Goal: Check status: Check status

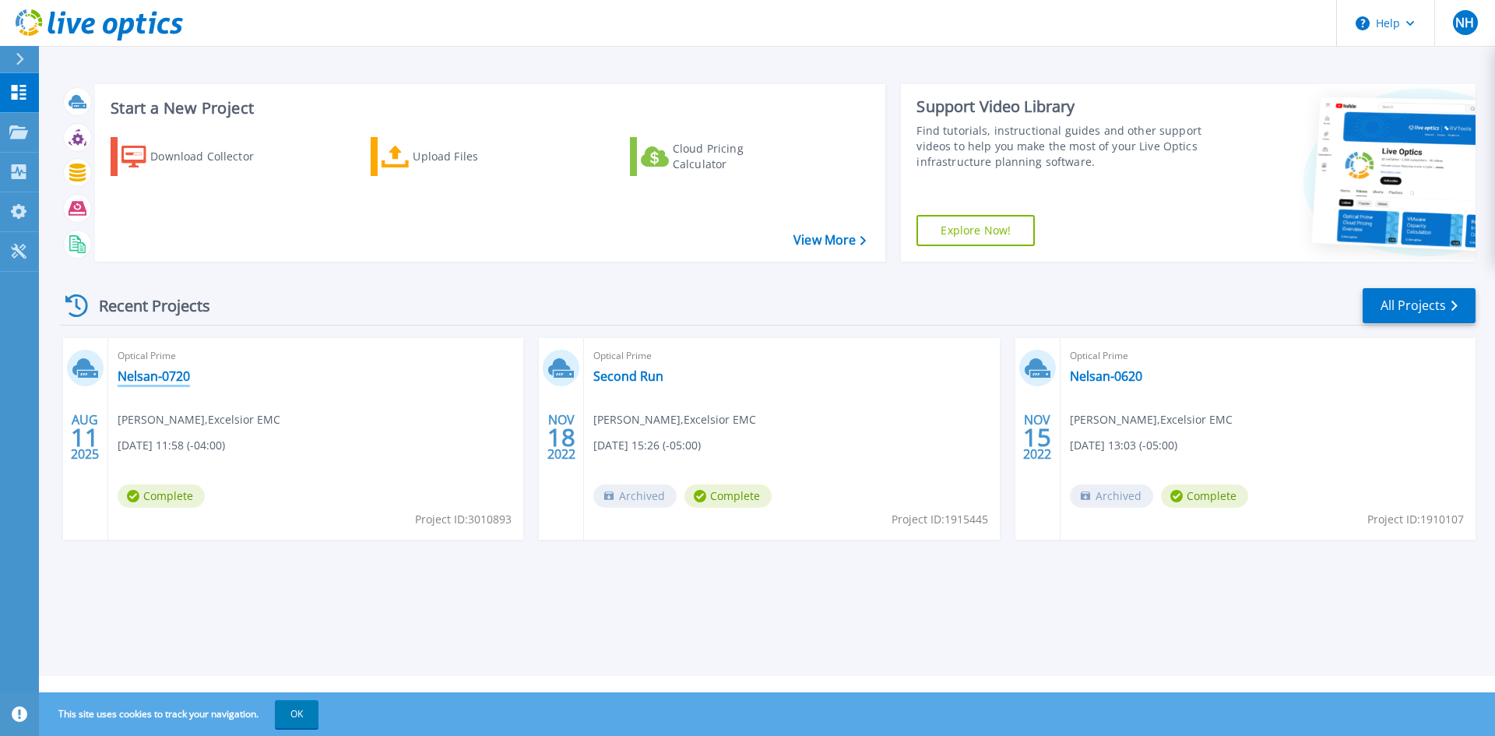
click at [160, 375] on link "Nelsan-0720" at bounding box center [154, 376] width 72 height 16
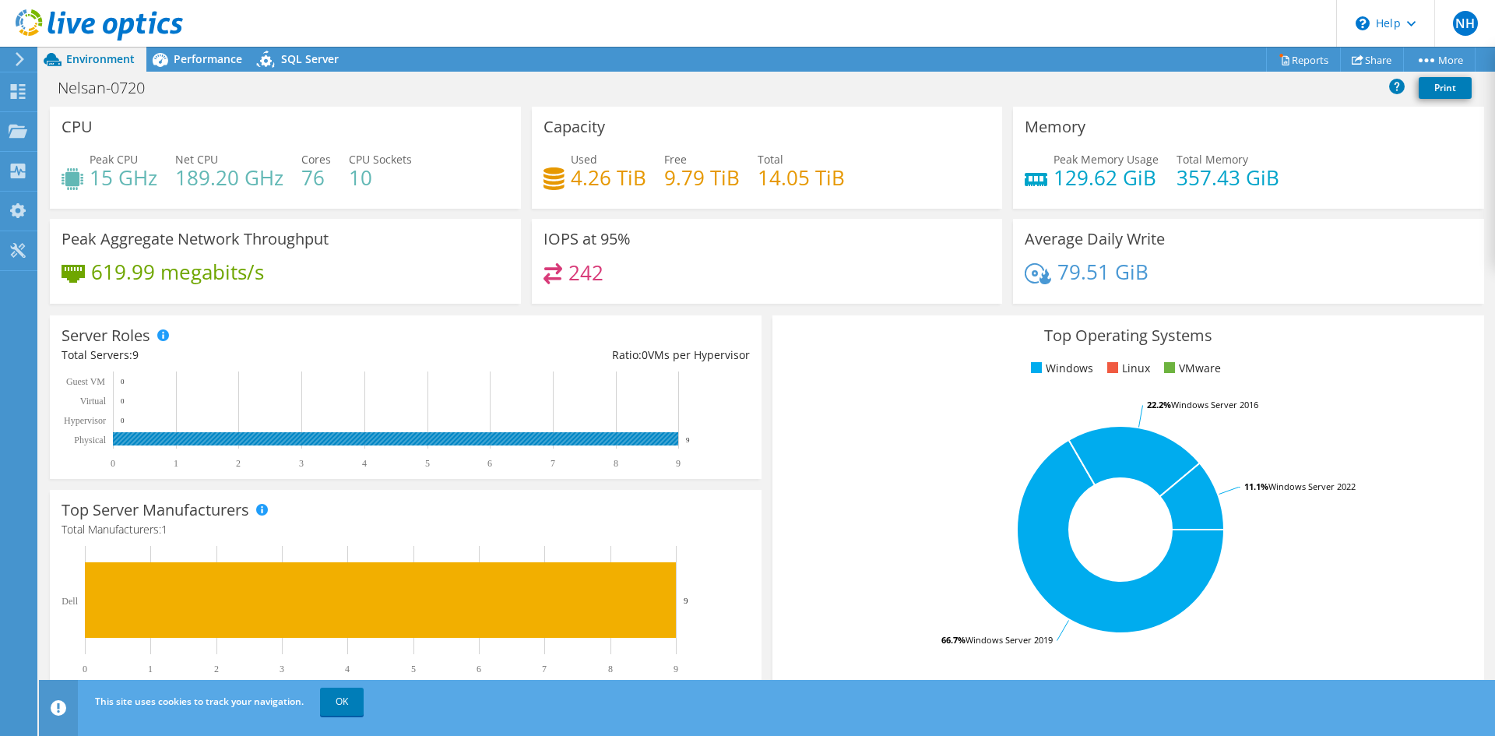
click at [207, 435] on rect at bounding box center [395, 438] width 565 height 13
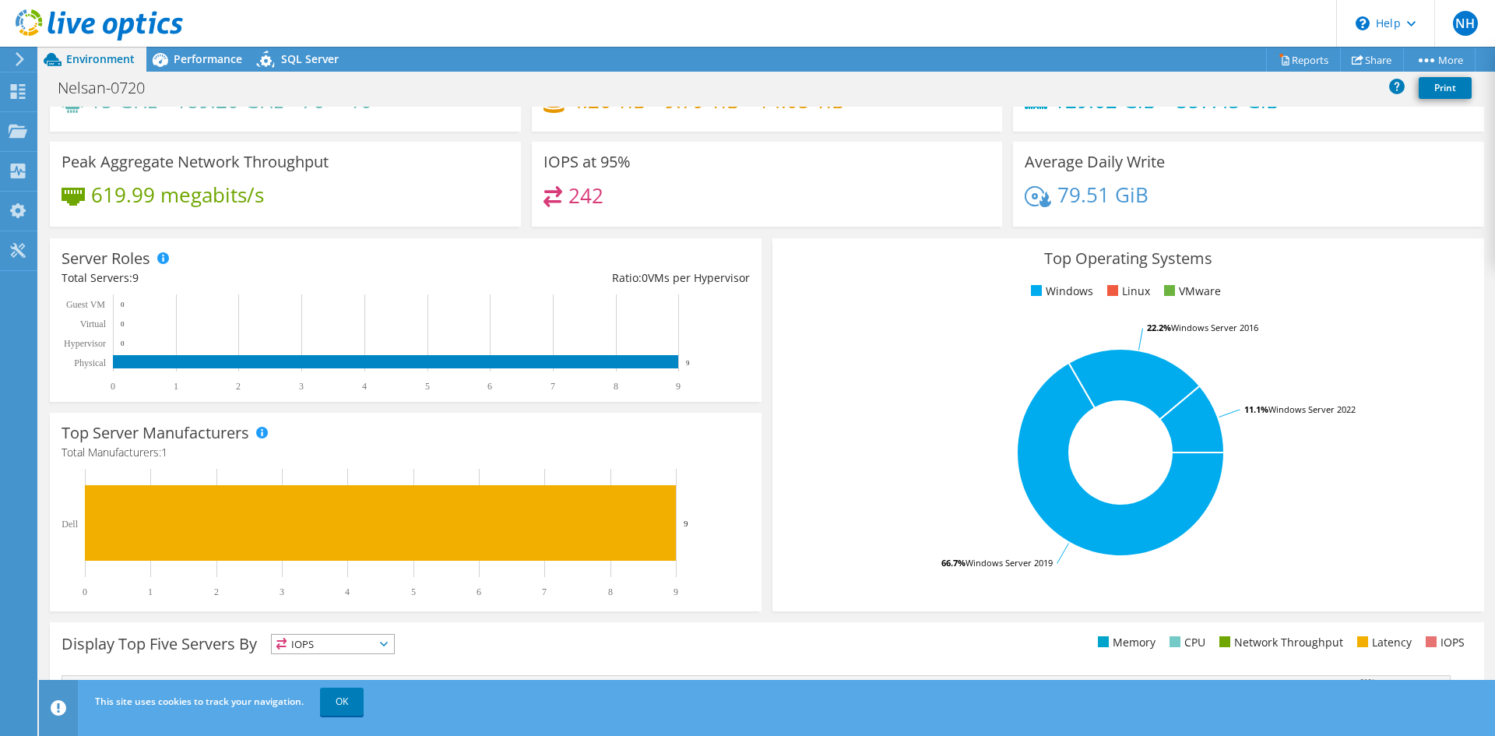
scroll to position [304, 0]
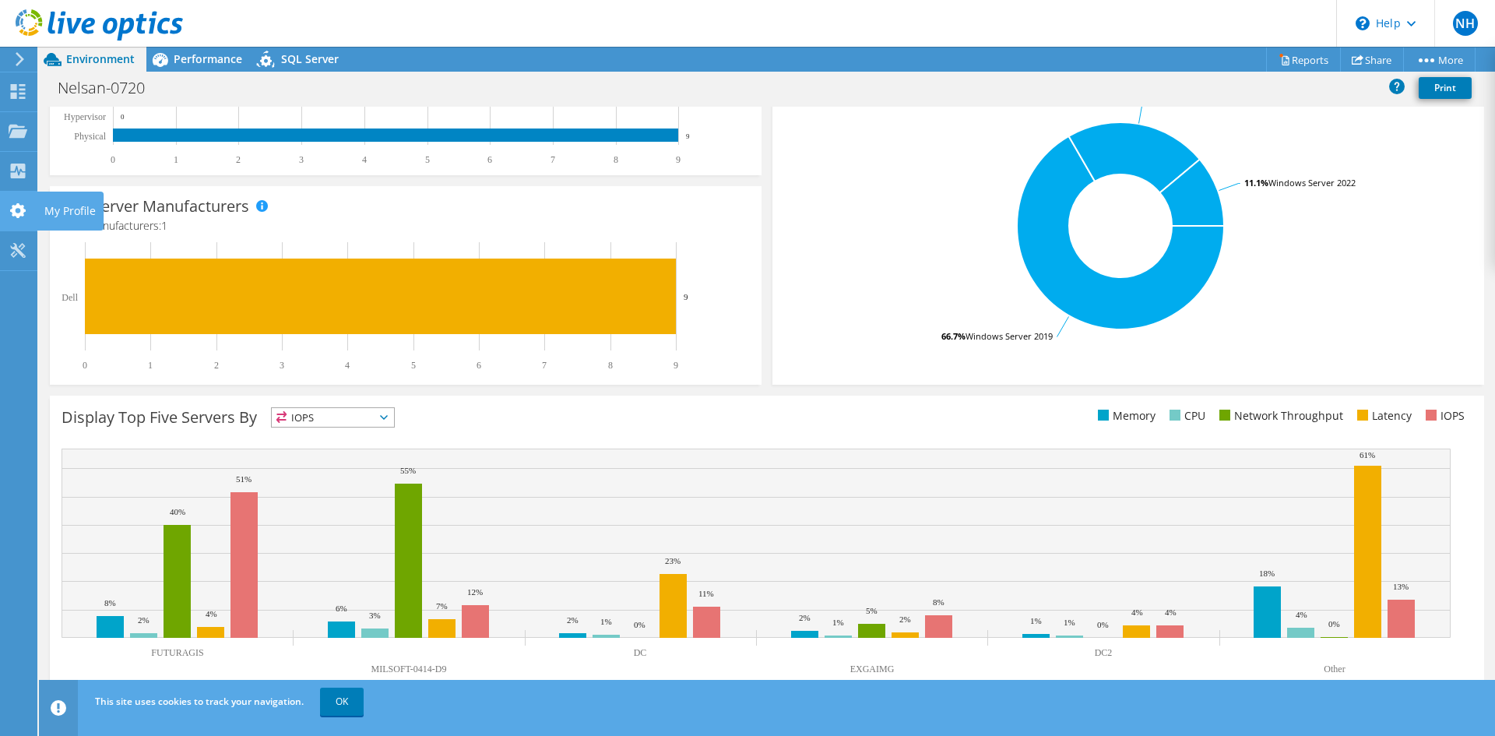
click at [15, 210] on use at bounding box center [18, 210] width 16 height 15
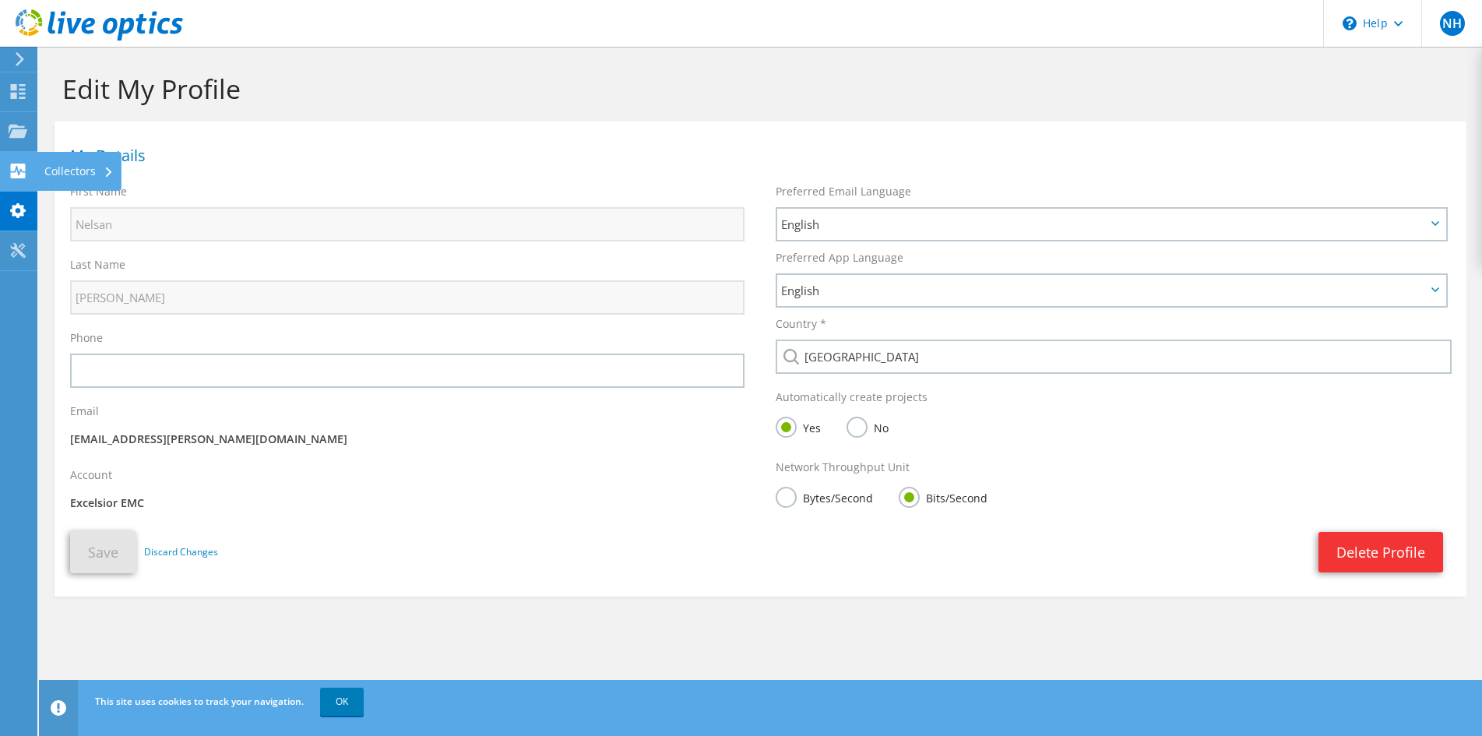
click at [16, 176] on use at bounding box center [18, 171] width 15 height 15
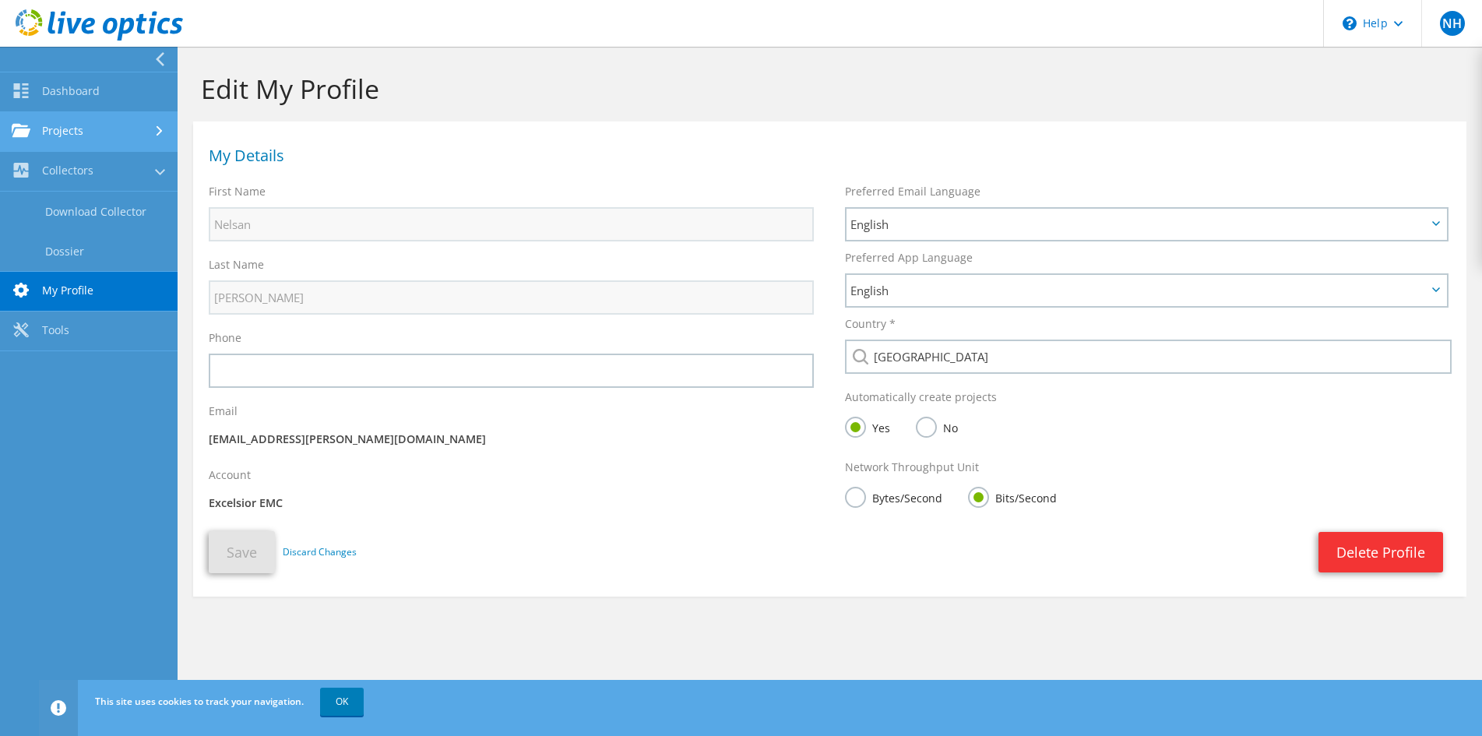
click at [39, 132] on link "Projects" at bounding box center [89, 132] width 178 height 40
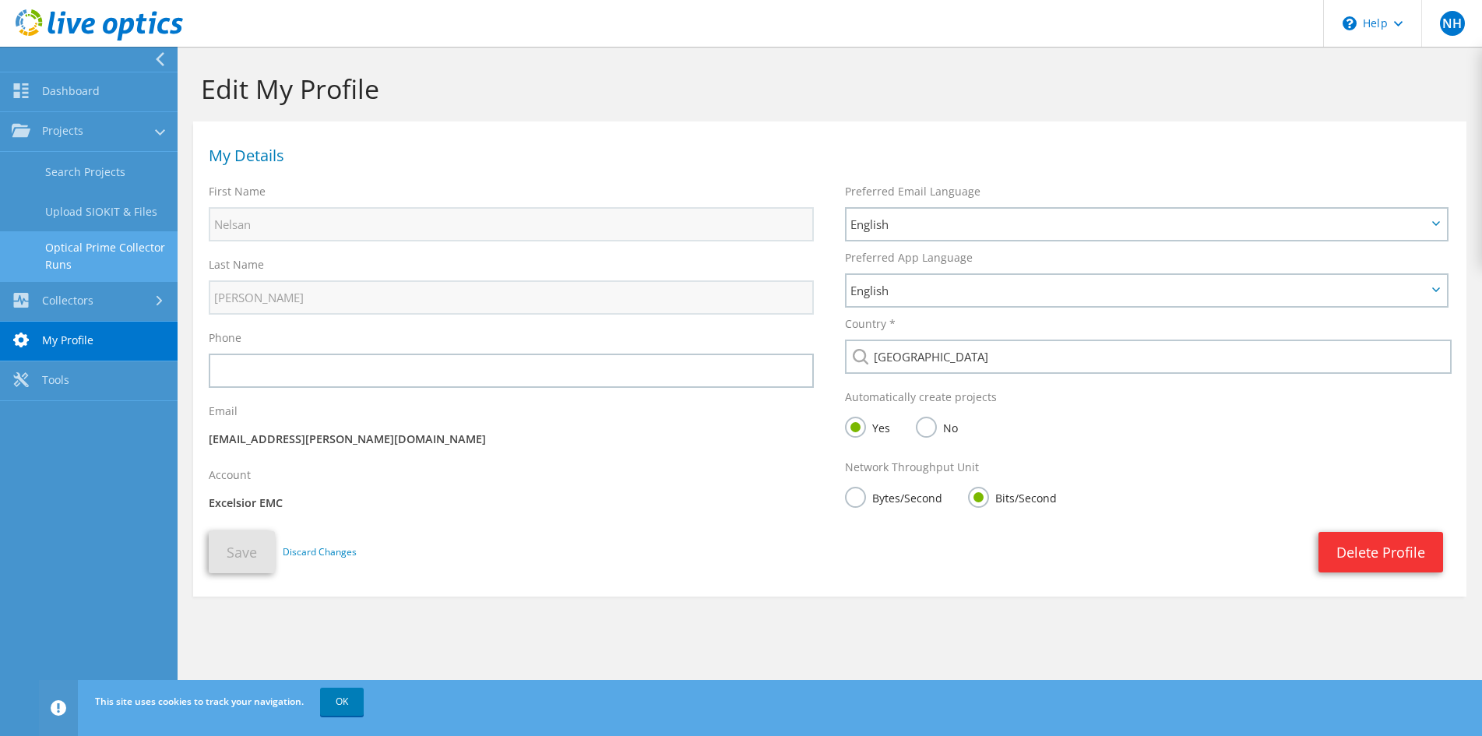
click at [49, 245] on link "Optical Prime Collector Runs" at bounding box center [89, 256] width 178 height 50
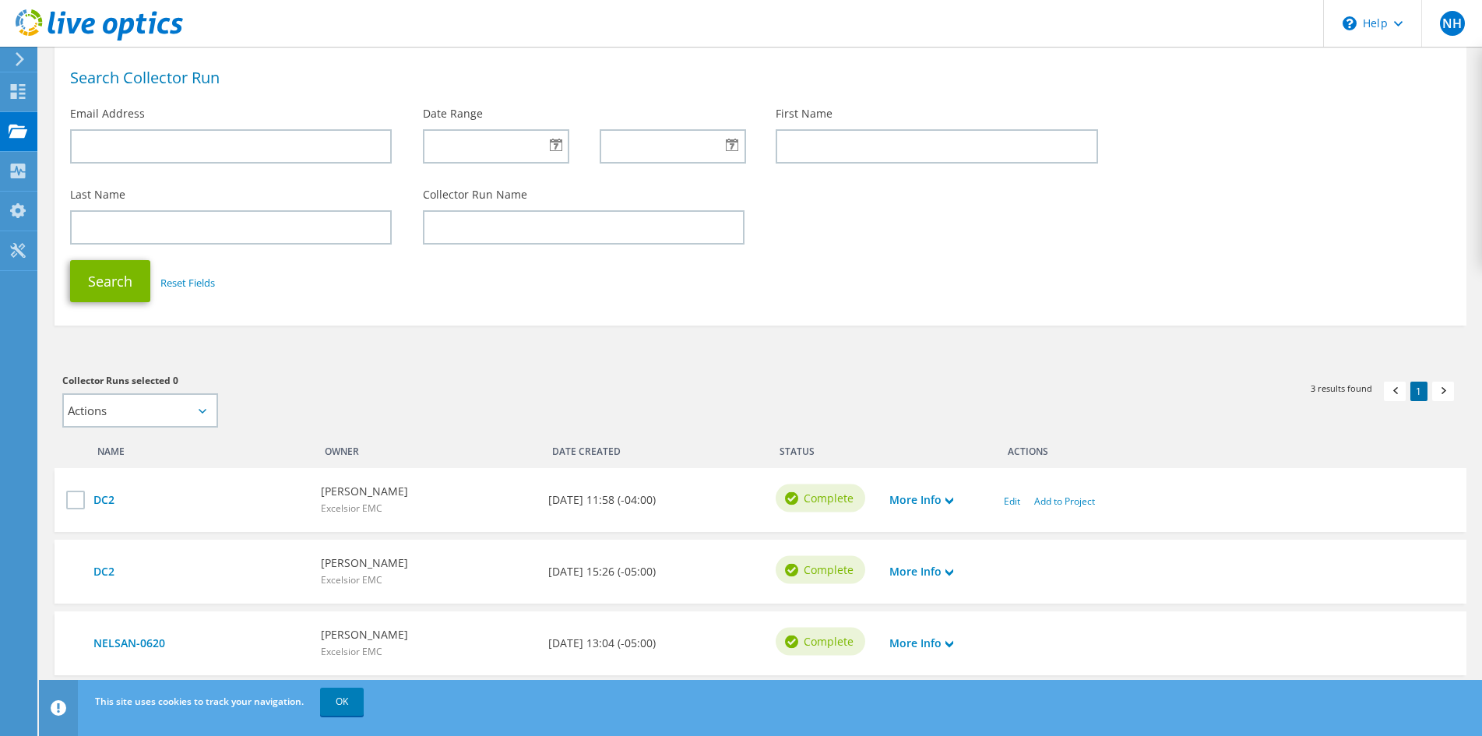
scroll to position [135, 0]
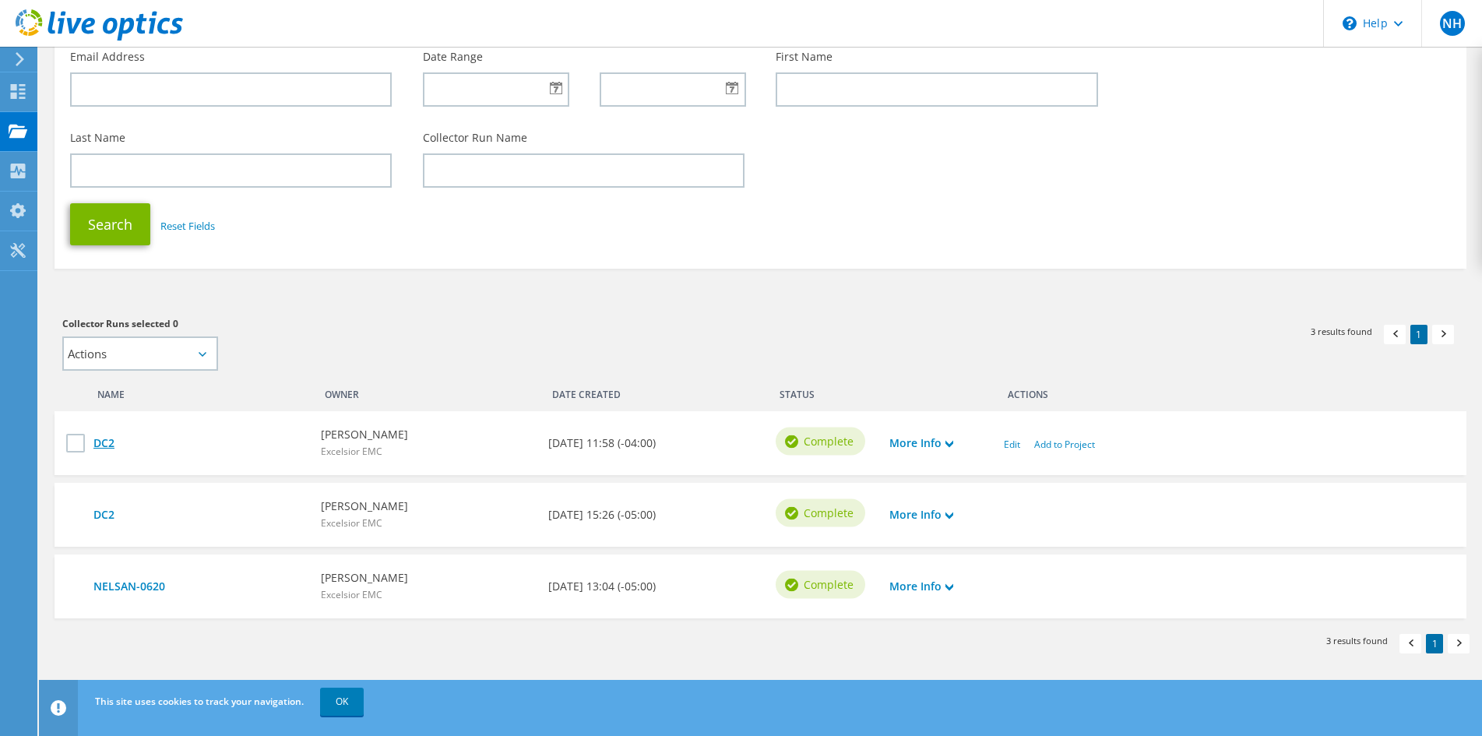
click at [100, 443] on link "DC2" at bounding box center [199, 442] width 212 height 17
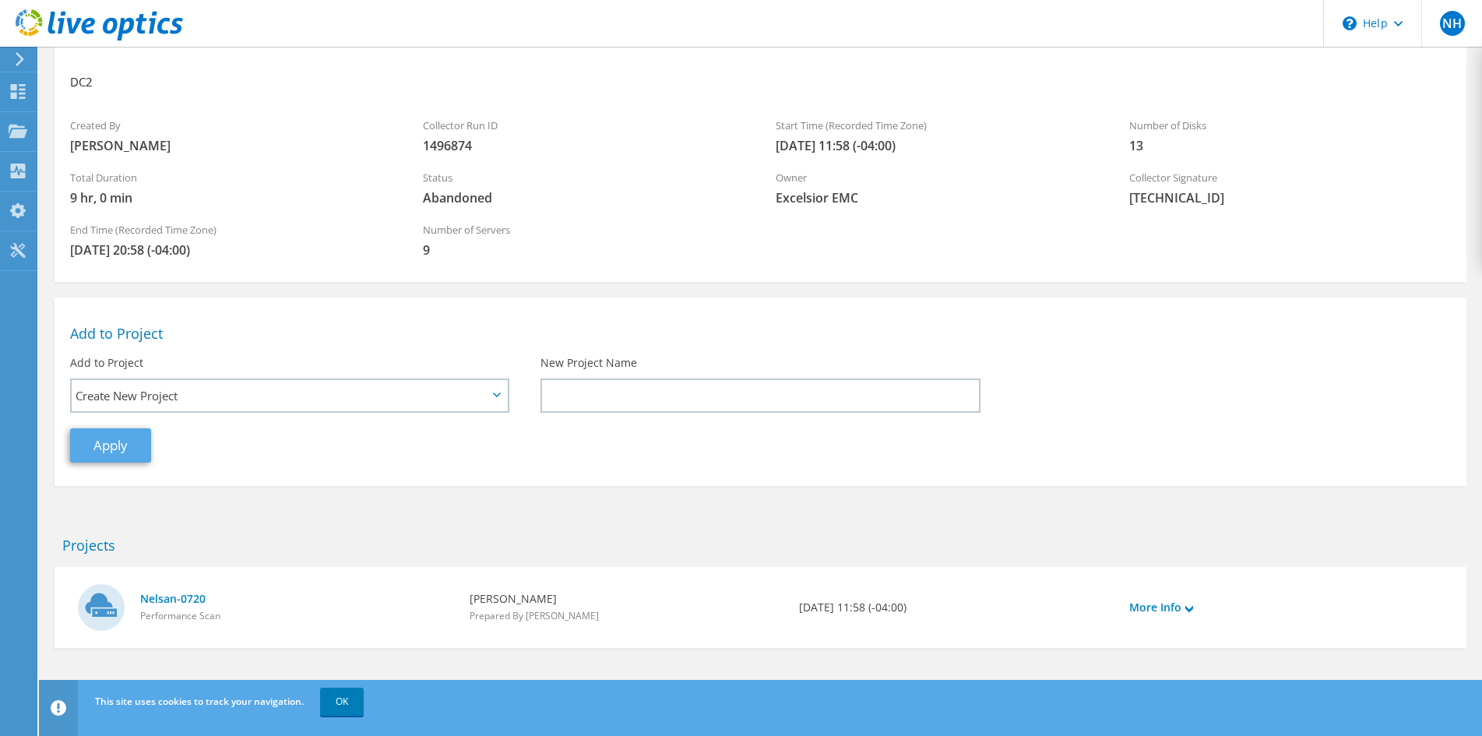
scroll to position [81, 0]
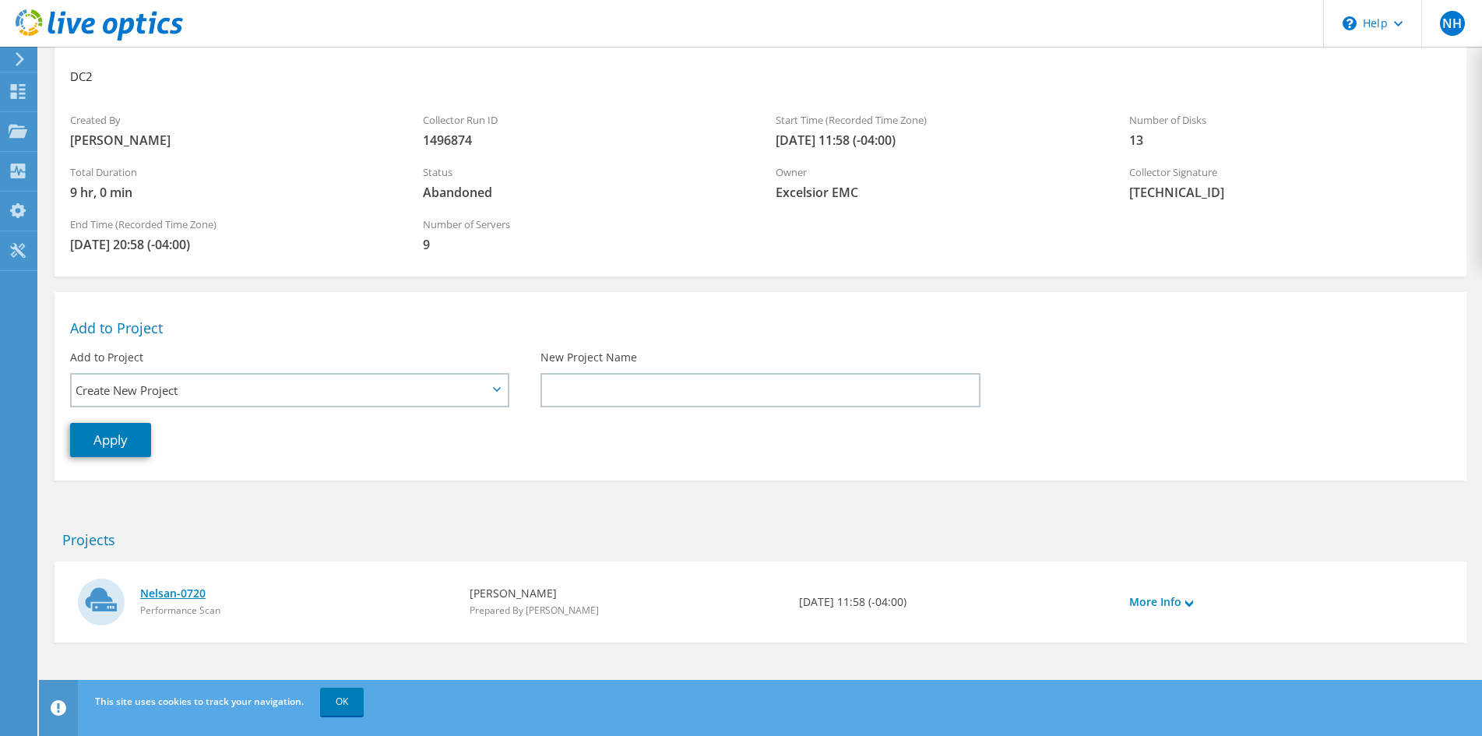
click at [166, 593] on link "Nelsan-0720" at bounding box center [297, 593] width 314 height 17
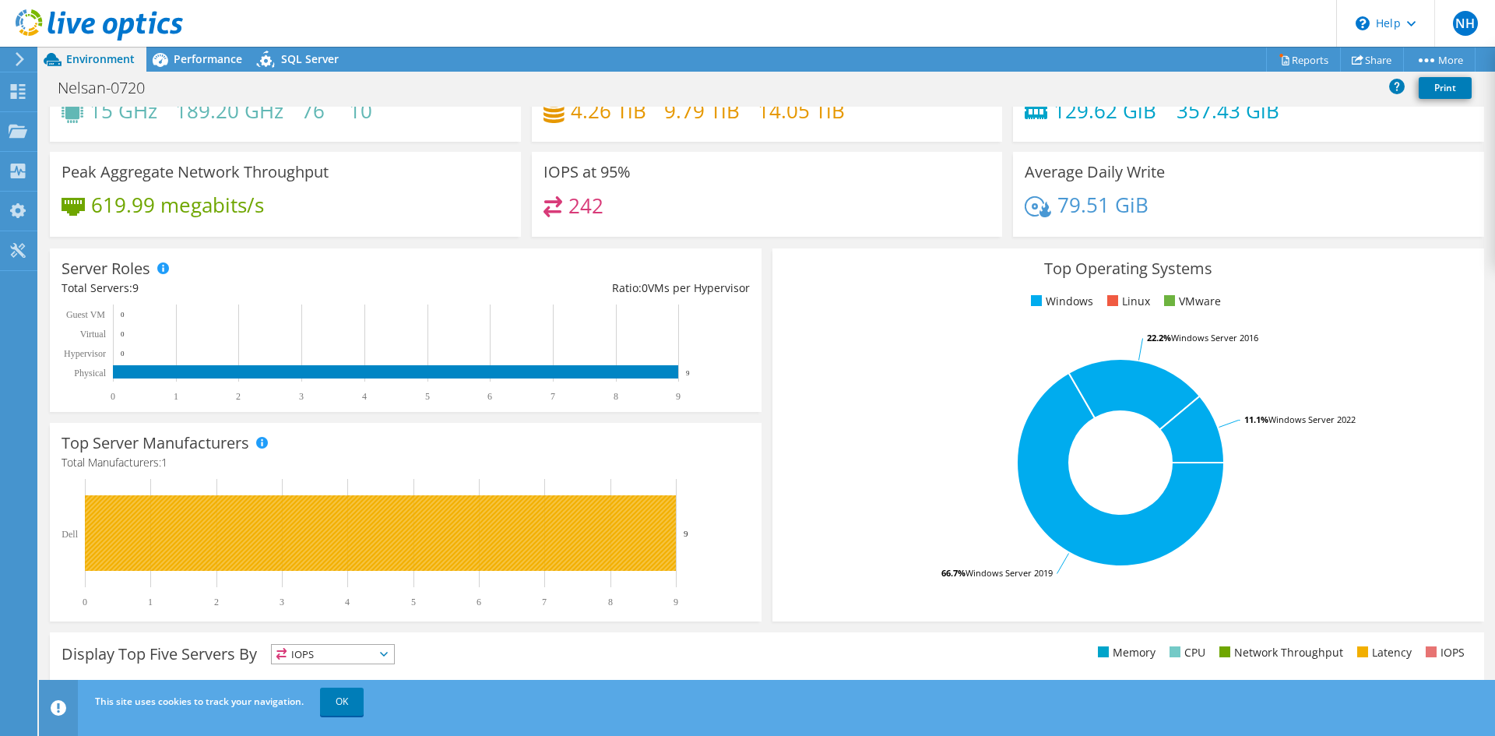
scroll to position [156, 0]
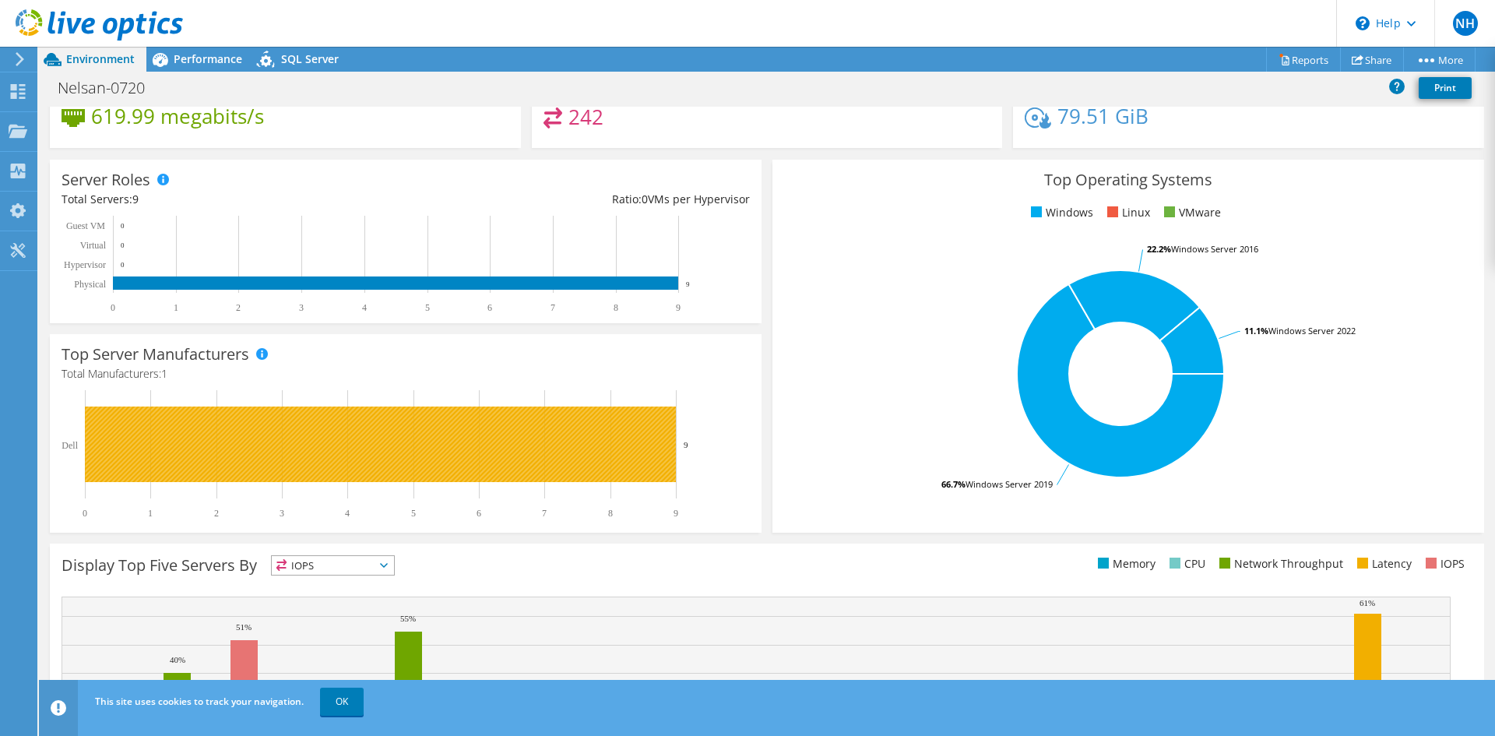
click at [273, 458] on rect at bounding box center [380, 444] width 591 height 76
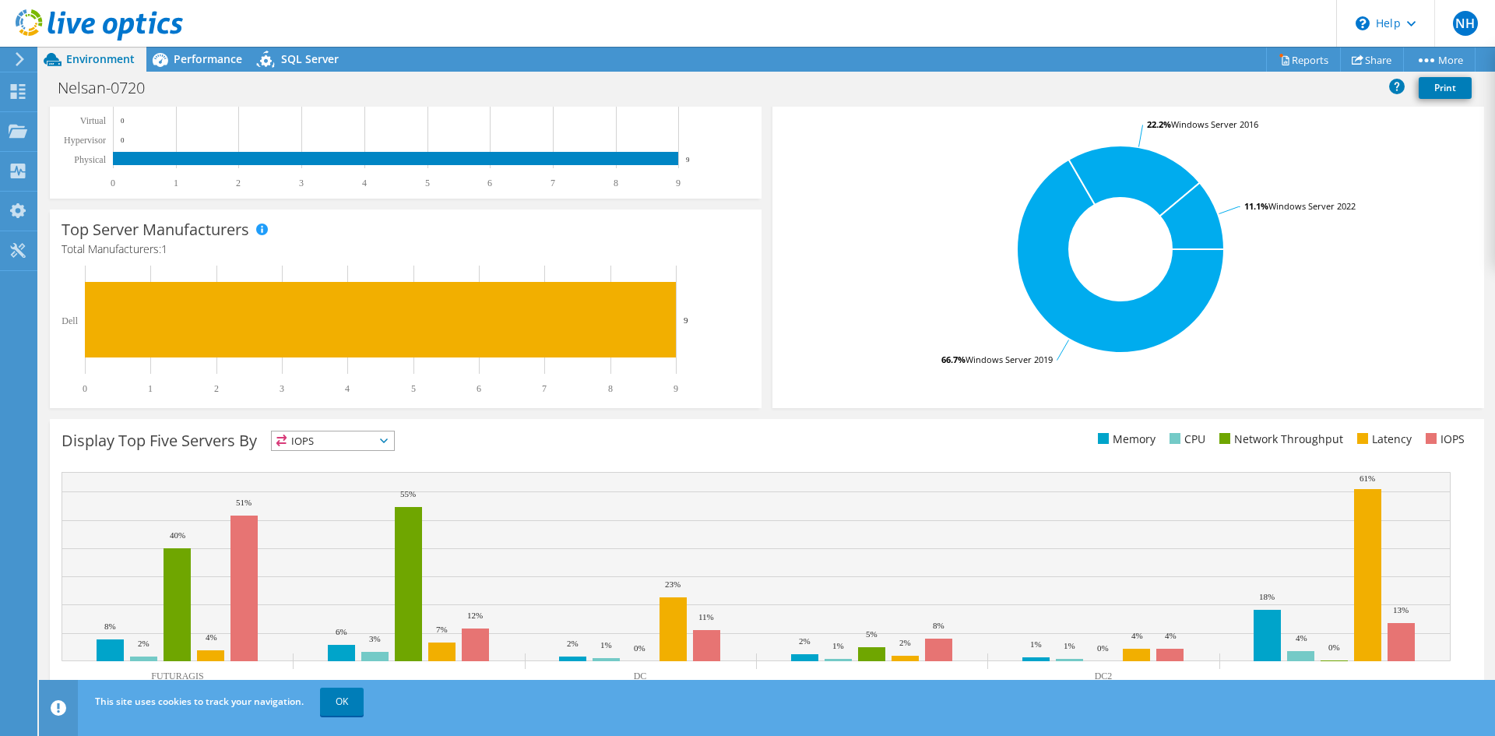
scroll to position [304, 0]
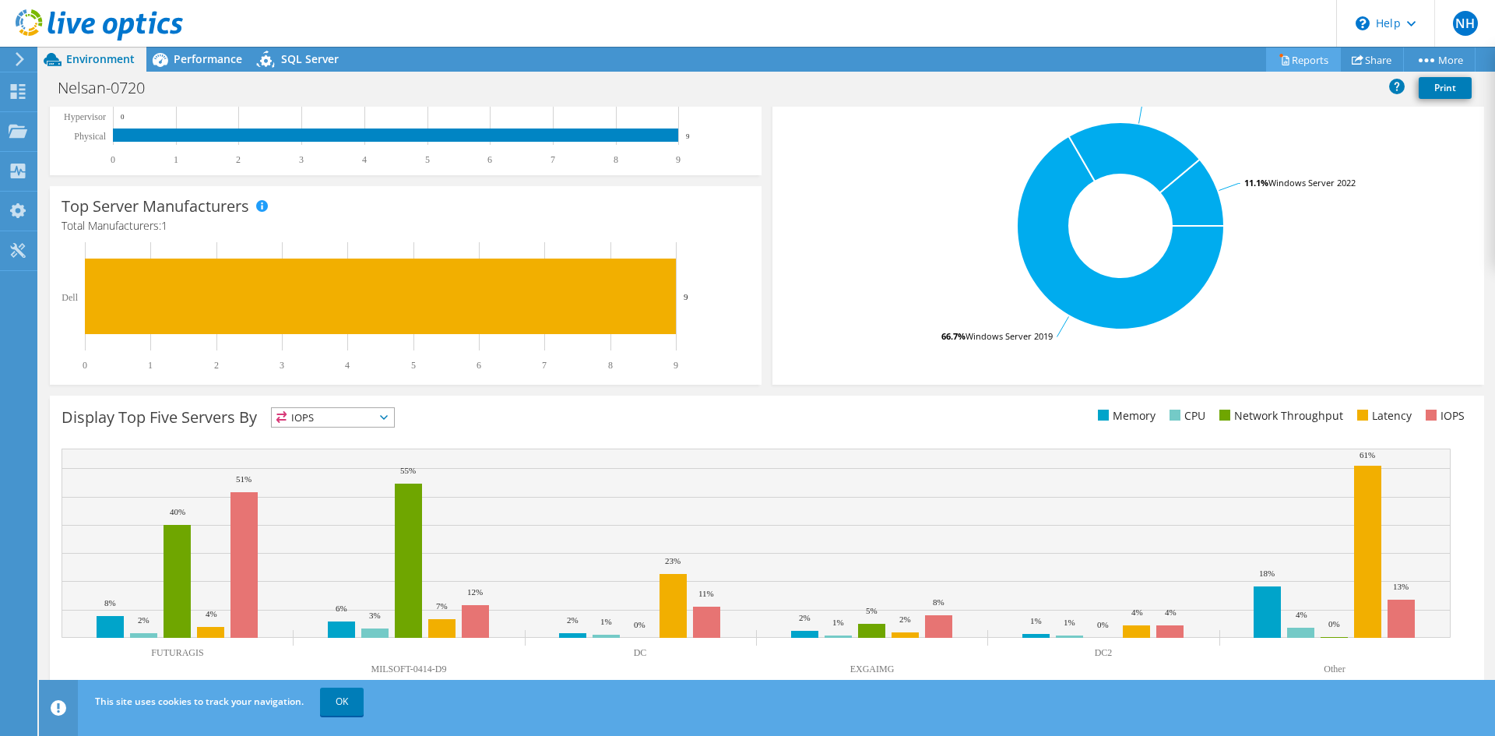
click at [1314, 64] on link "Reports" at bounding box center [1303, 59] width 75 height 24
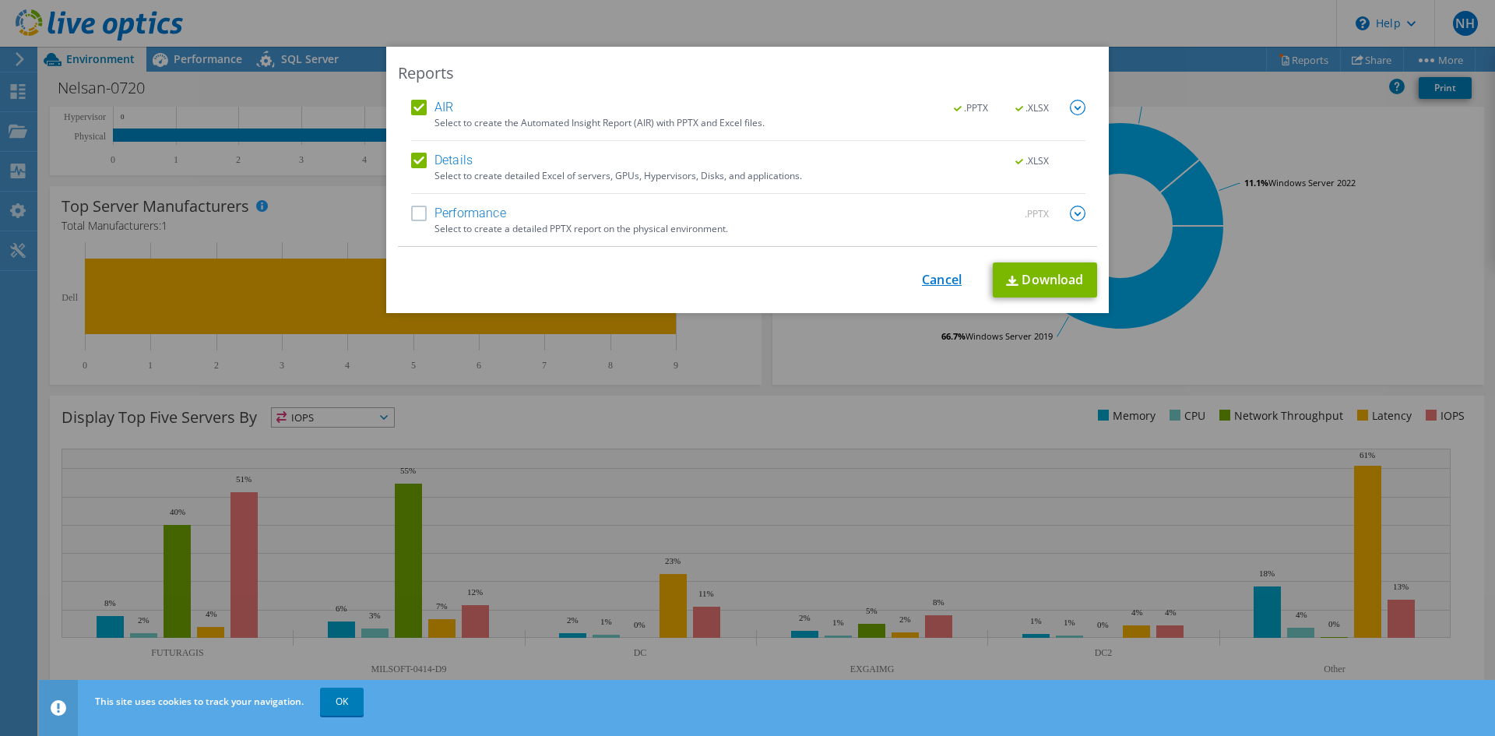
click at [922, 280] on link "Cancel" at bounding box center [942, 280] width 40 height 15
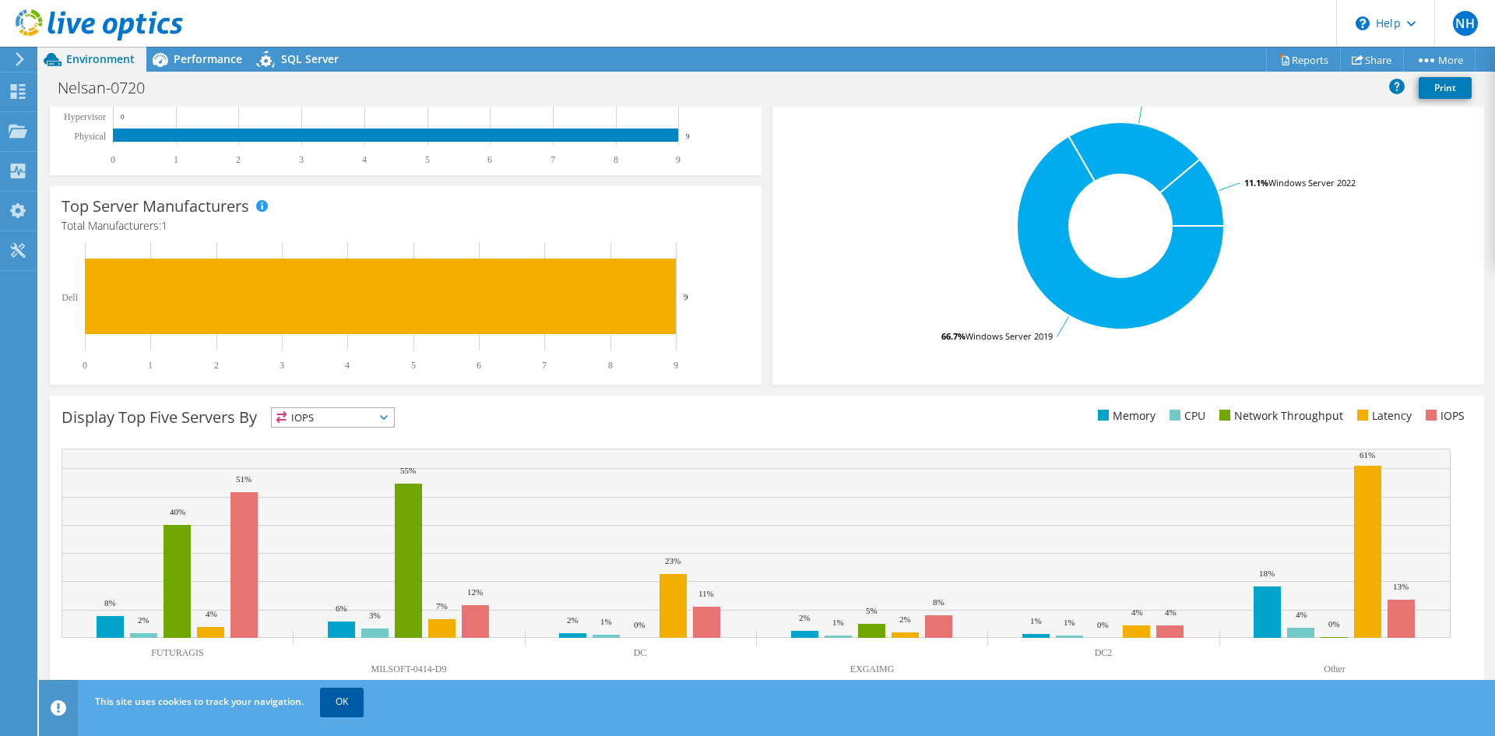
click at [336, 704] on link "OK" at bounding box center [342, 702] width 44 height 28
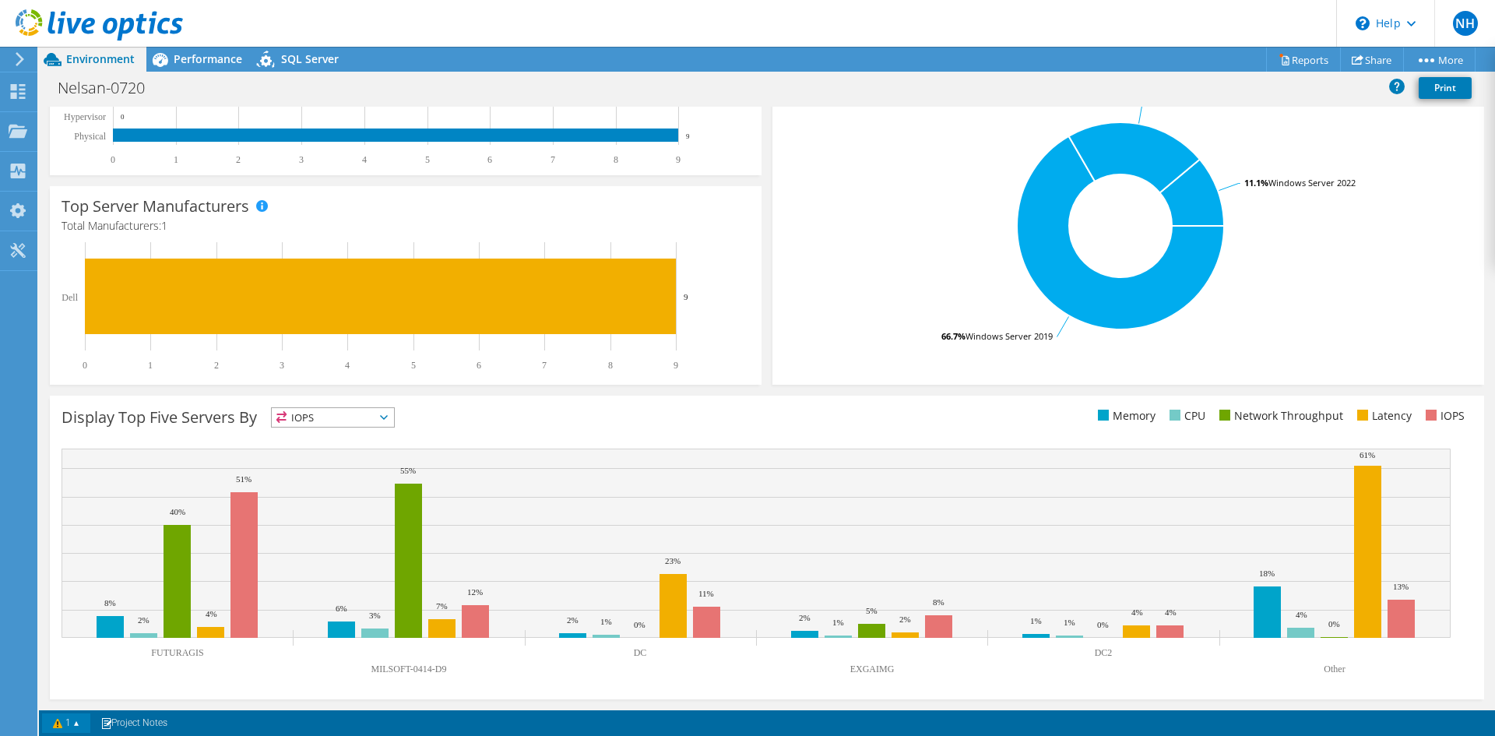
click at [86, 726] on link "1" at bounding box center [66, 722] width 48 height 19
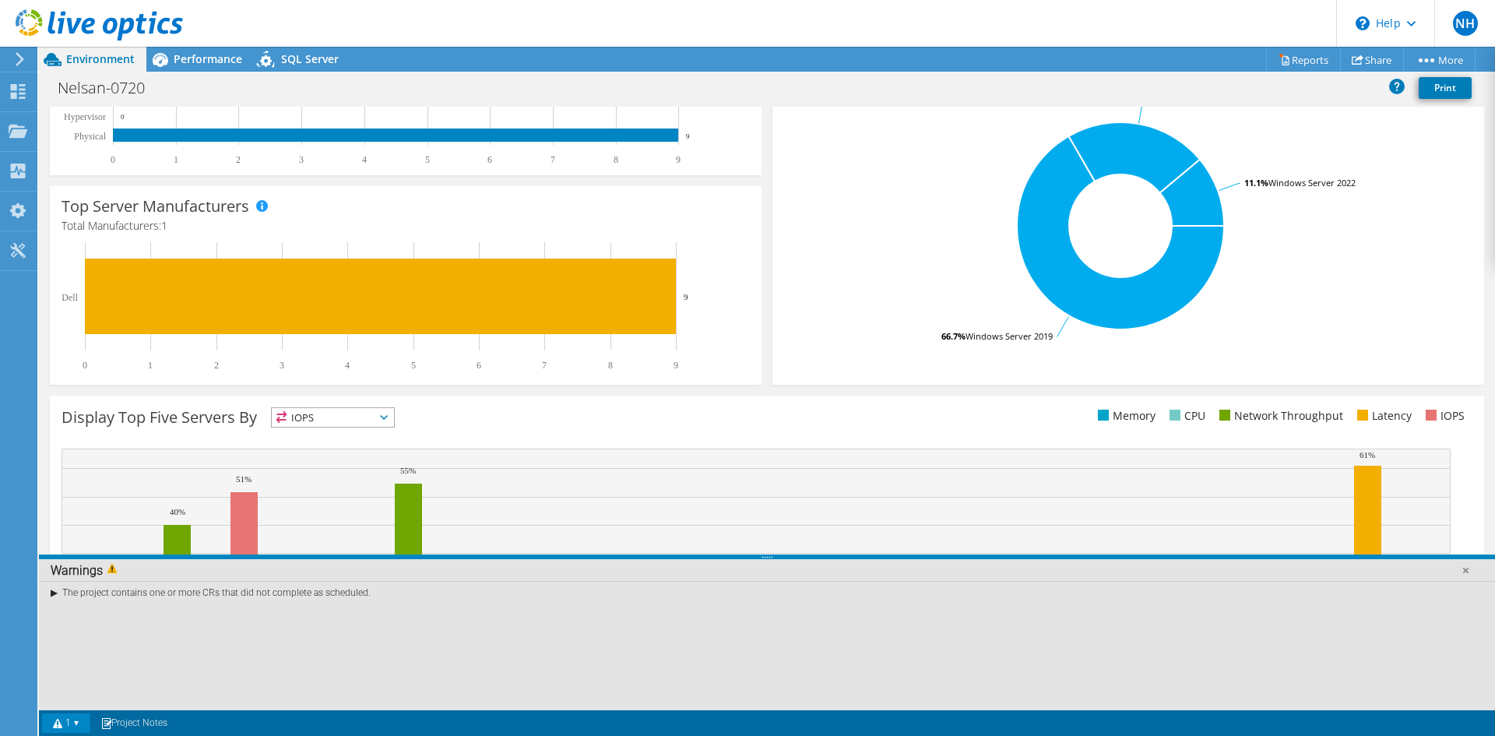
click at [55, 595] on div "The project contains one or more CRs that did not complete as scheduled." at bounding box center [767, 592] width 1456 height 23
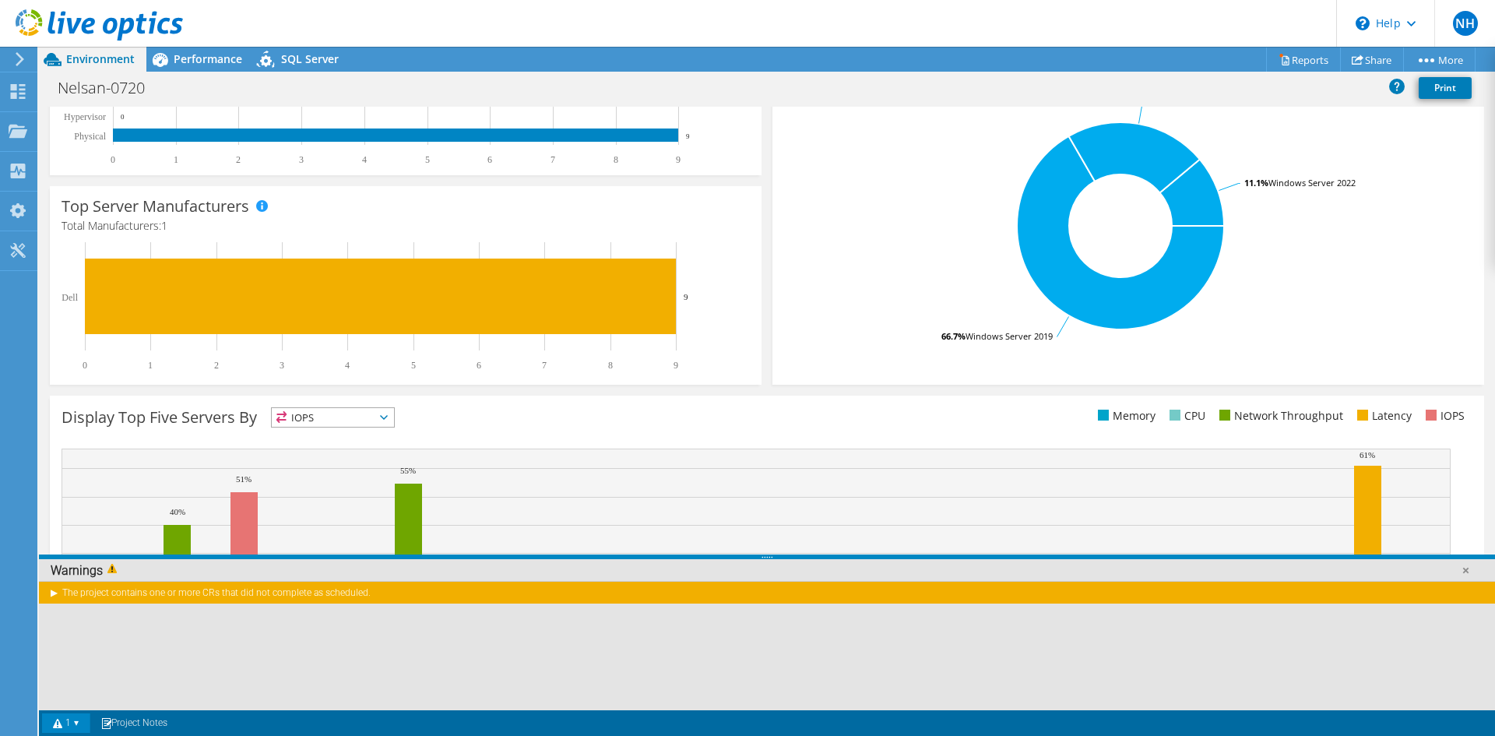
click at [82, 731] on link "1" at bounding box center [66, 722] width 48 height 19
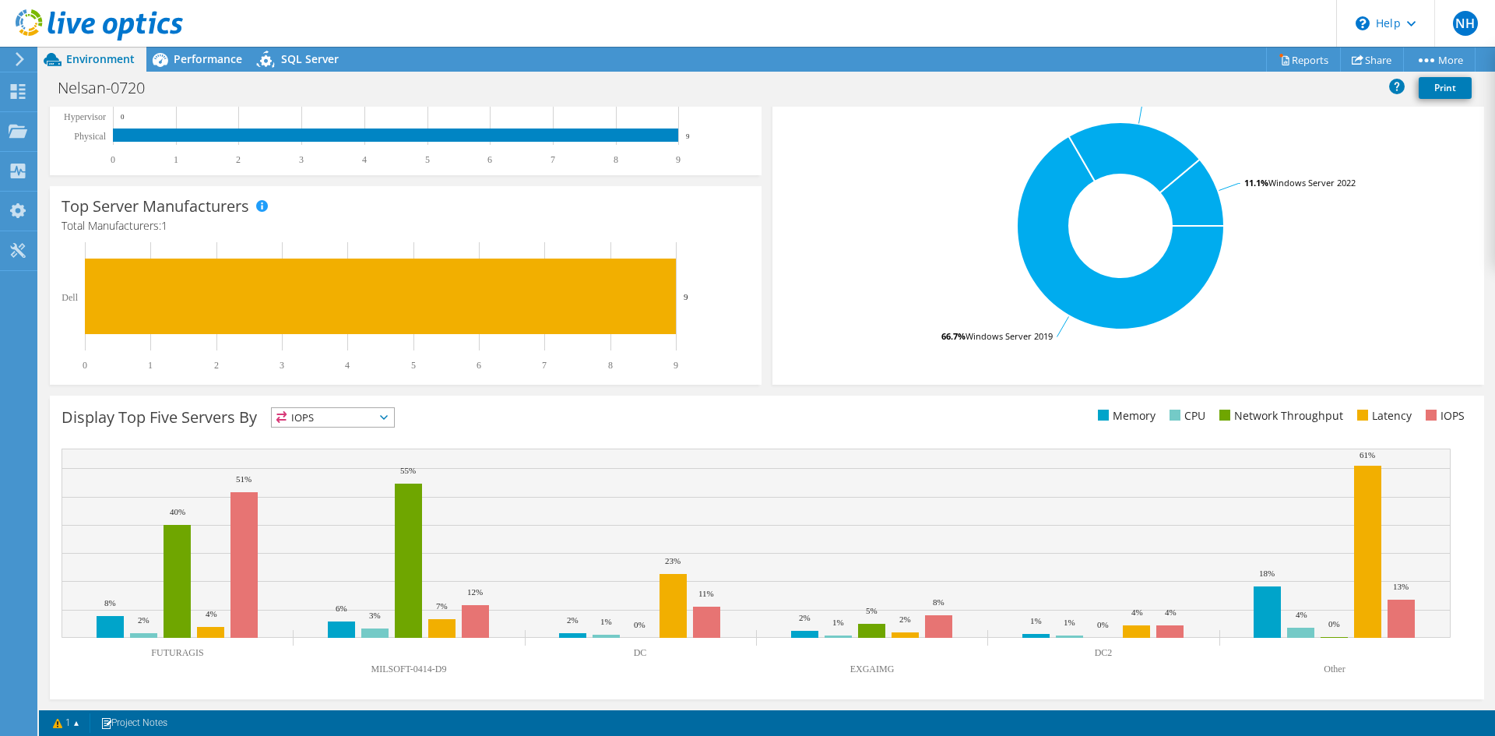
click at [1328, 671] on text "Other" at bounding box center [1334, 668] width 21 height 11
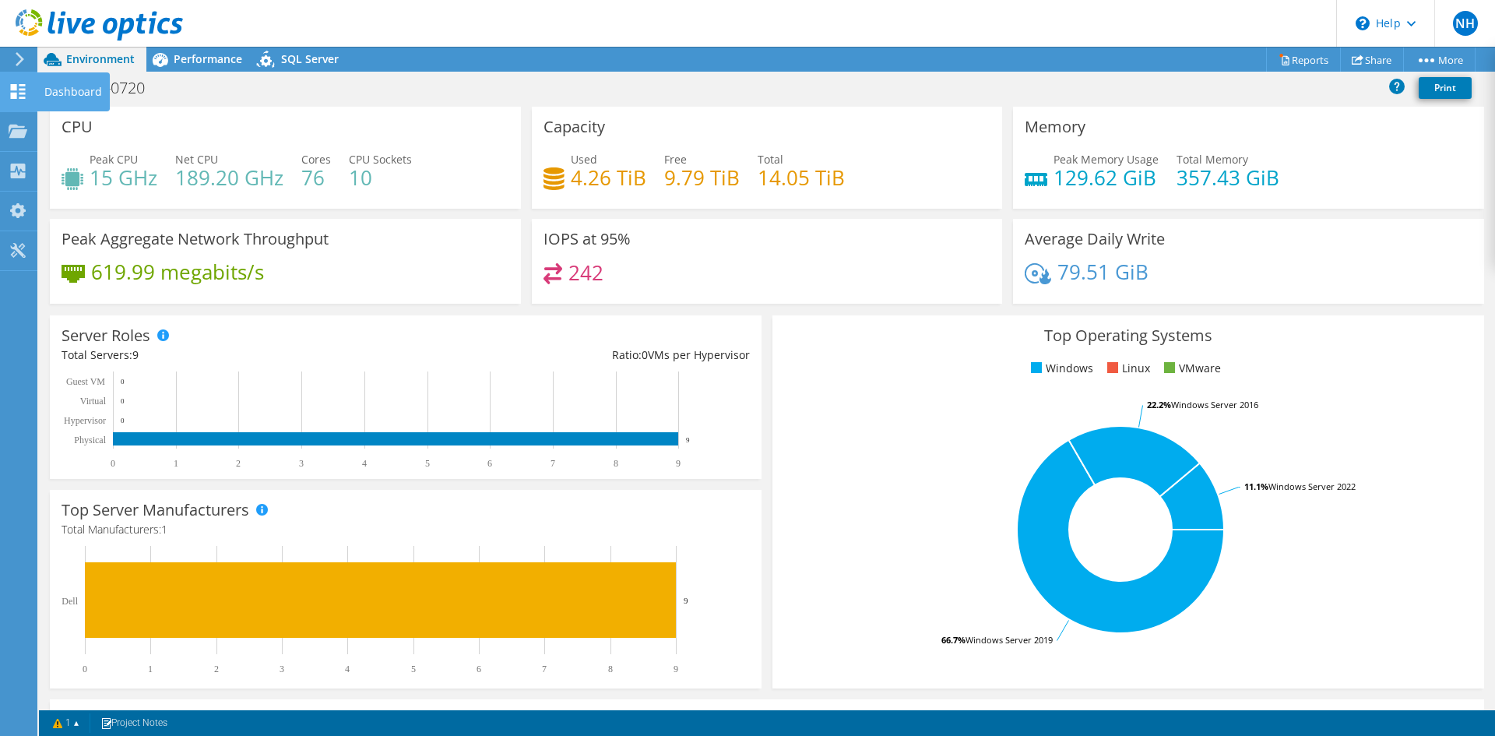
click at [21, 99] on div at bounding box center [18, 93] width 19 height 17
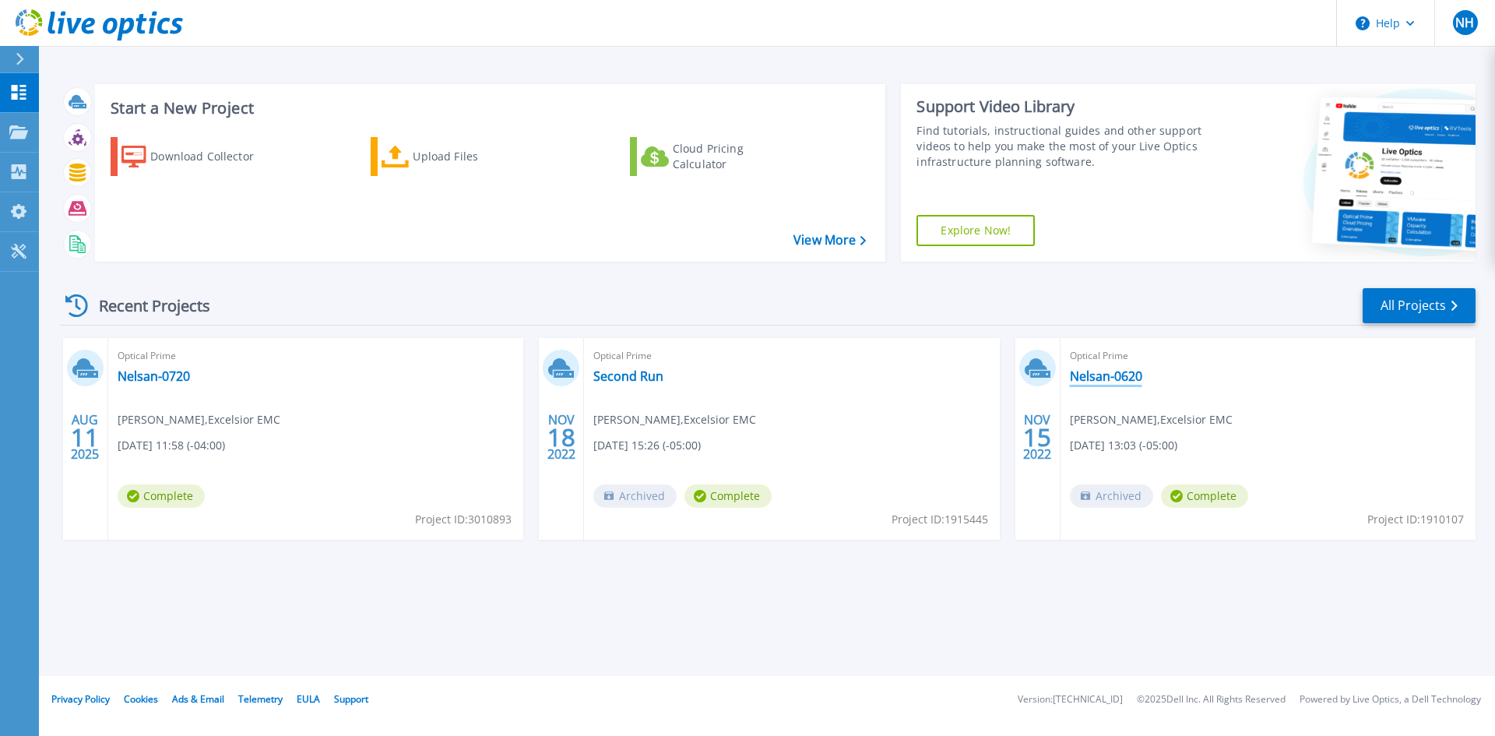
click at [1106, 374] on link "Nelsan-0620" at bounding box center [1106, 376] width 72 height 16
click at [628, 378] on link "Second Run" at bounding box center [628, 376] width 70 height 16
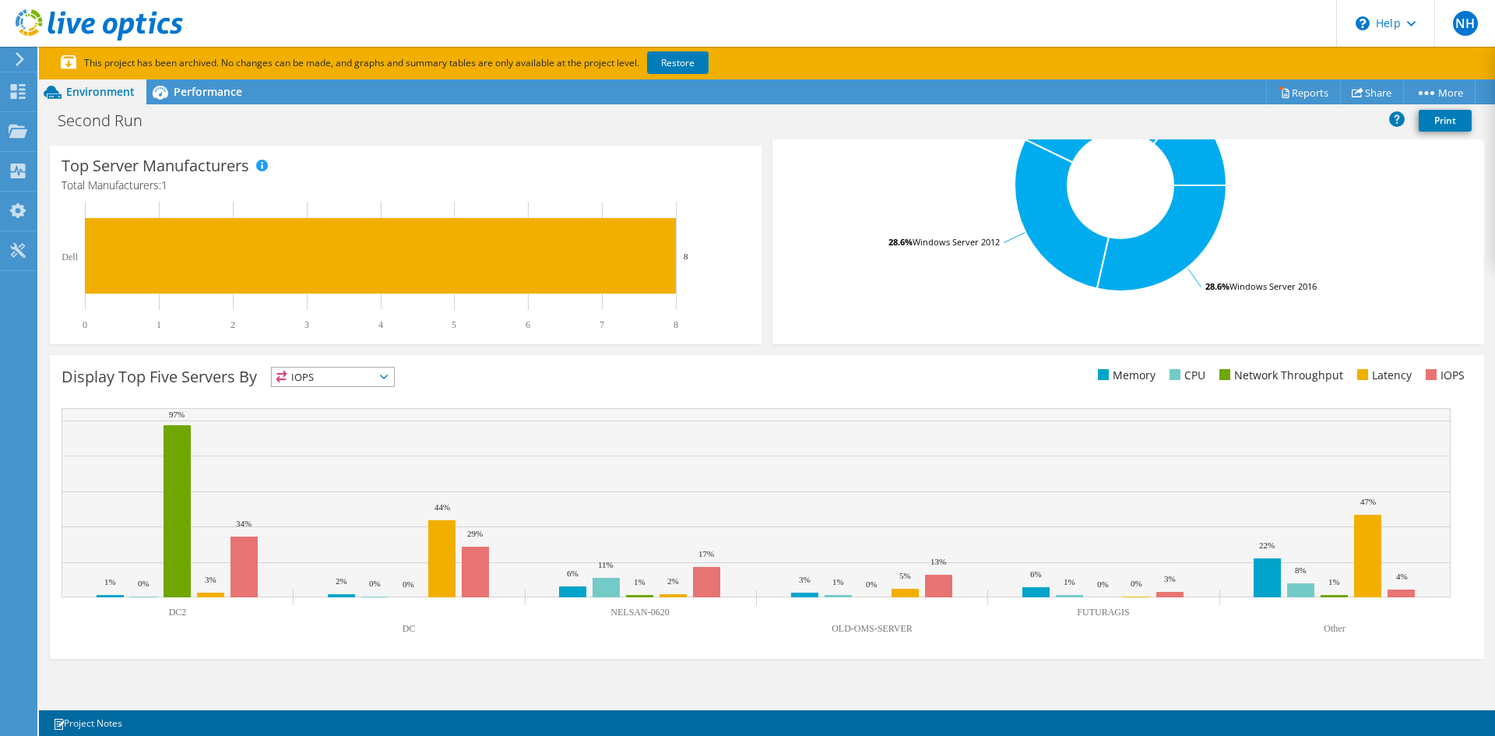
scroll to position [385, 0]
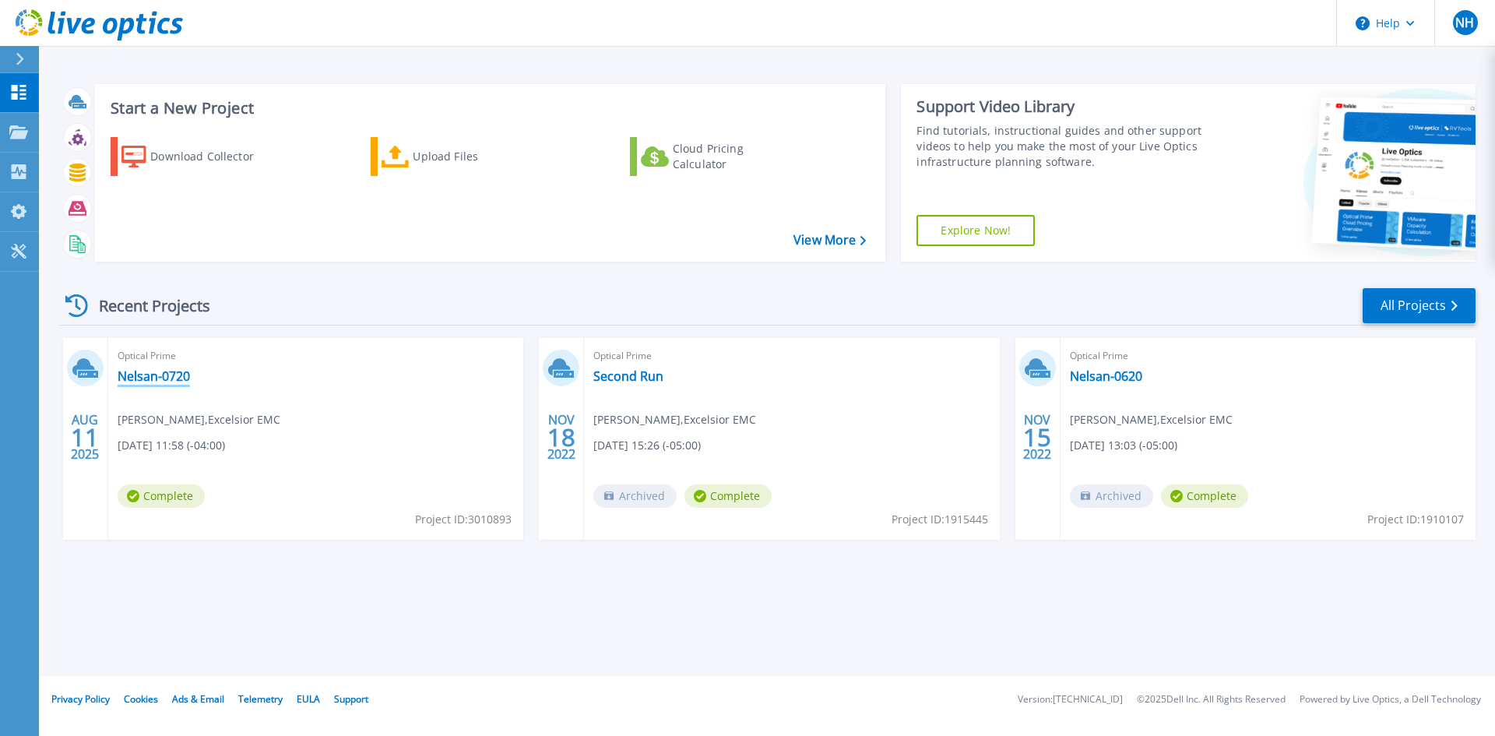
click at [136, 376] on link "Nelsan-0720" at bounding box center [154, 376] width 72 height 16
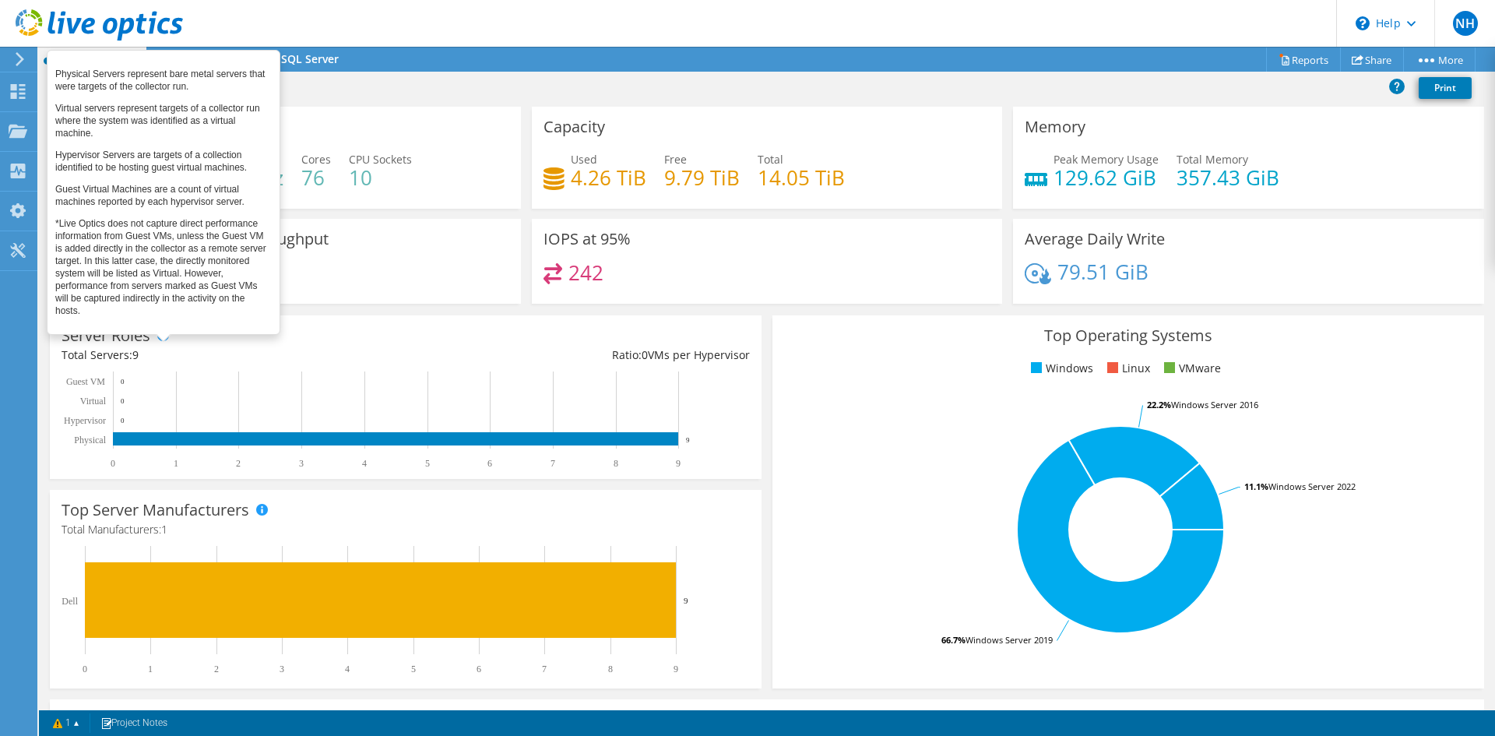
click at [160, 337] on span at bounding box center [162, 334] width 11 height 11
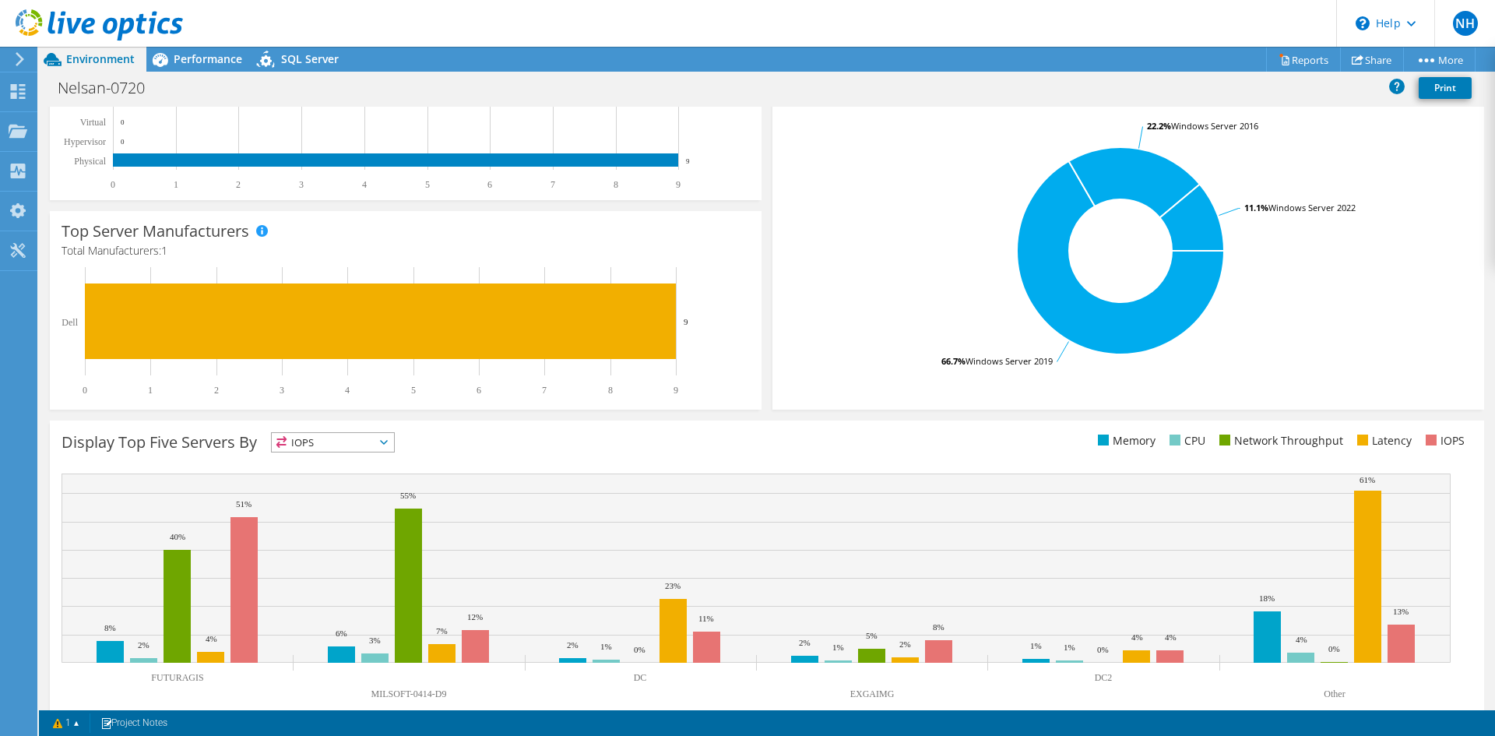
scroll to position [304, 0]
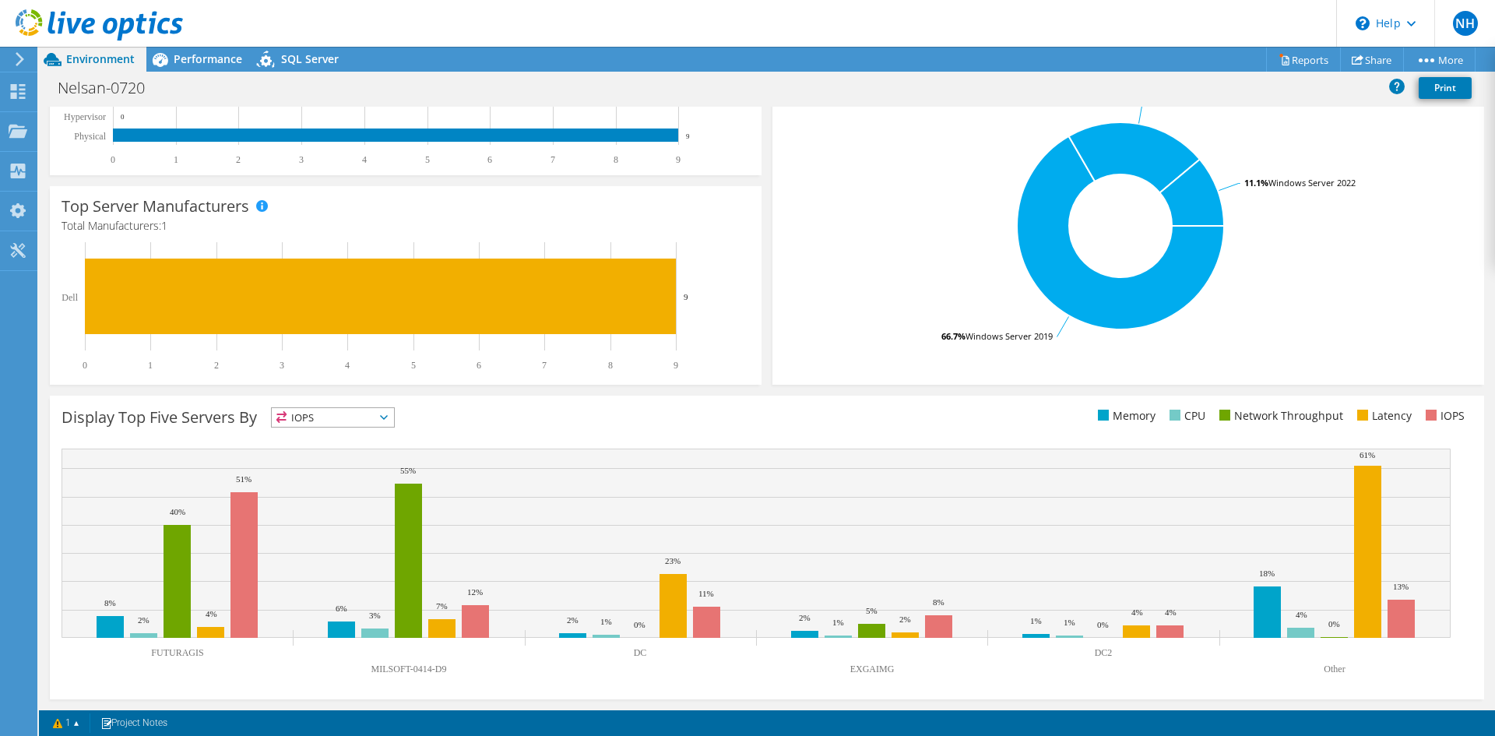
click at [382, 419] on span "IOPS" at bounding box center [333, 417] width 122 height 19
click at [324, 453] on li "Memory" at bounding box center [333, 460] width 122 height 22
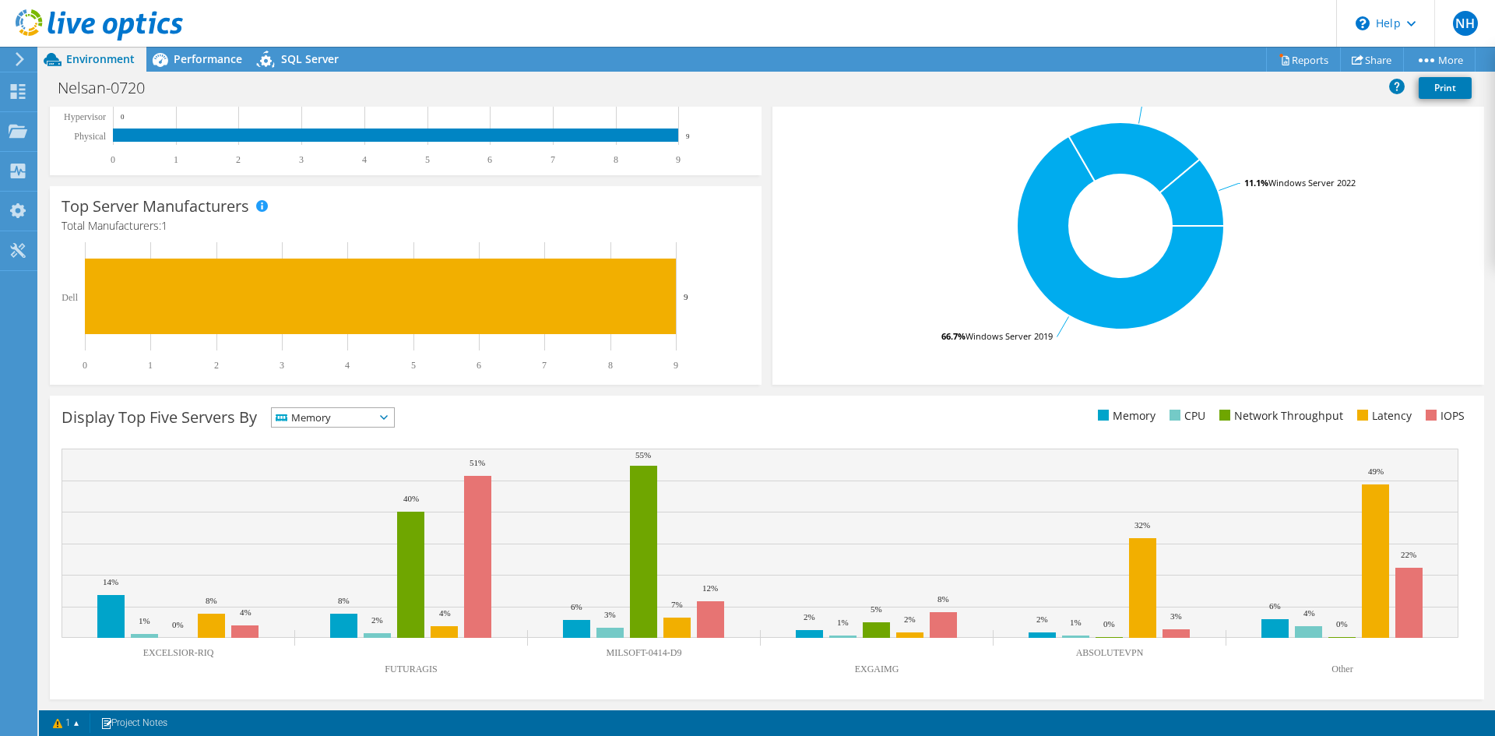
click at [394, 417] on span "Memory" at bounding box center [333, 417] width 122 height 19
click at [369, 429] on li "IOPS" at bounding box center [333, 438] width 122 height 22
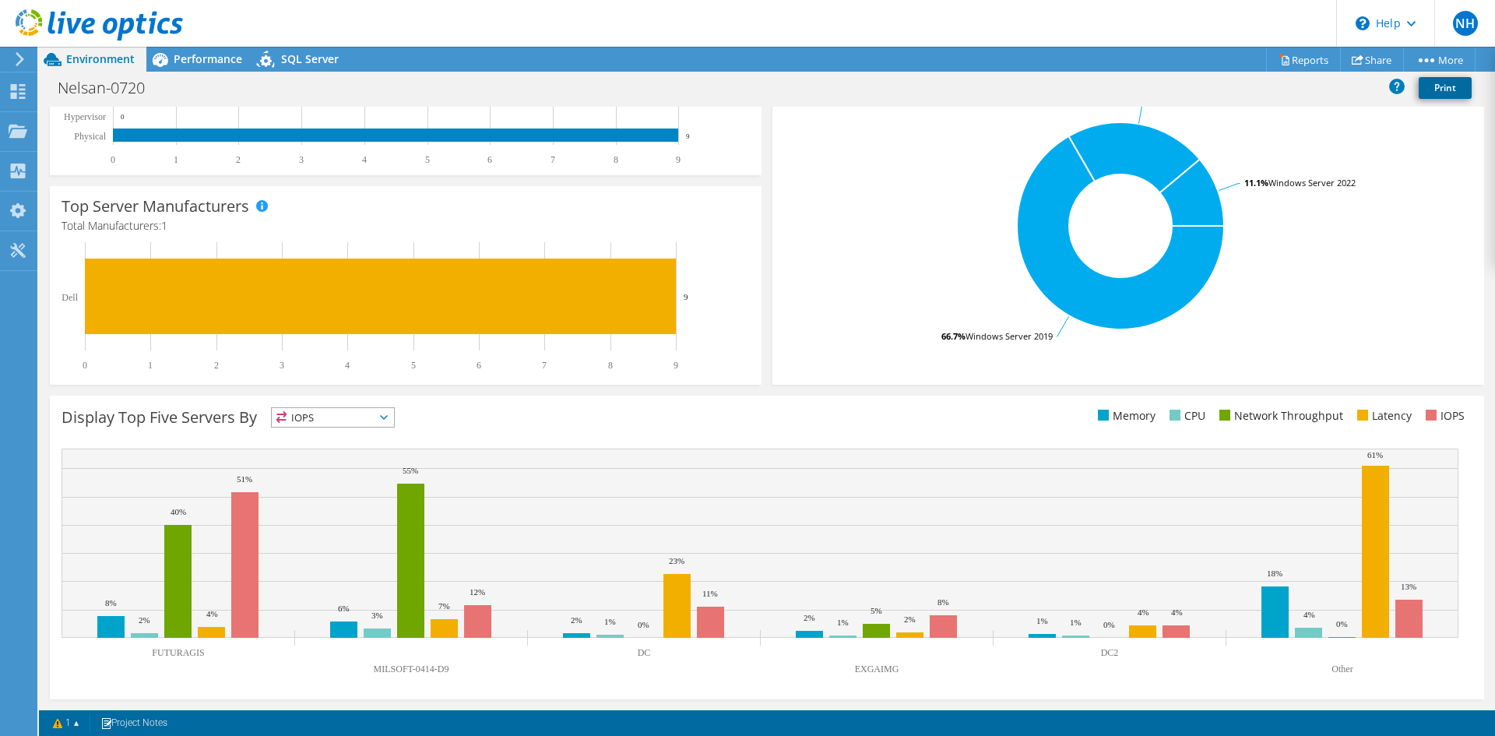
click at [1450, 88] on link "Print" at bounding box center [1445, 88] width 53 height 22
click at [187, 61] on span "Performance" at bounding box center [208, 58] width 69 height 15
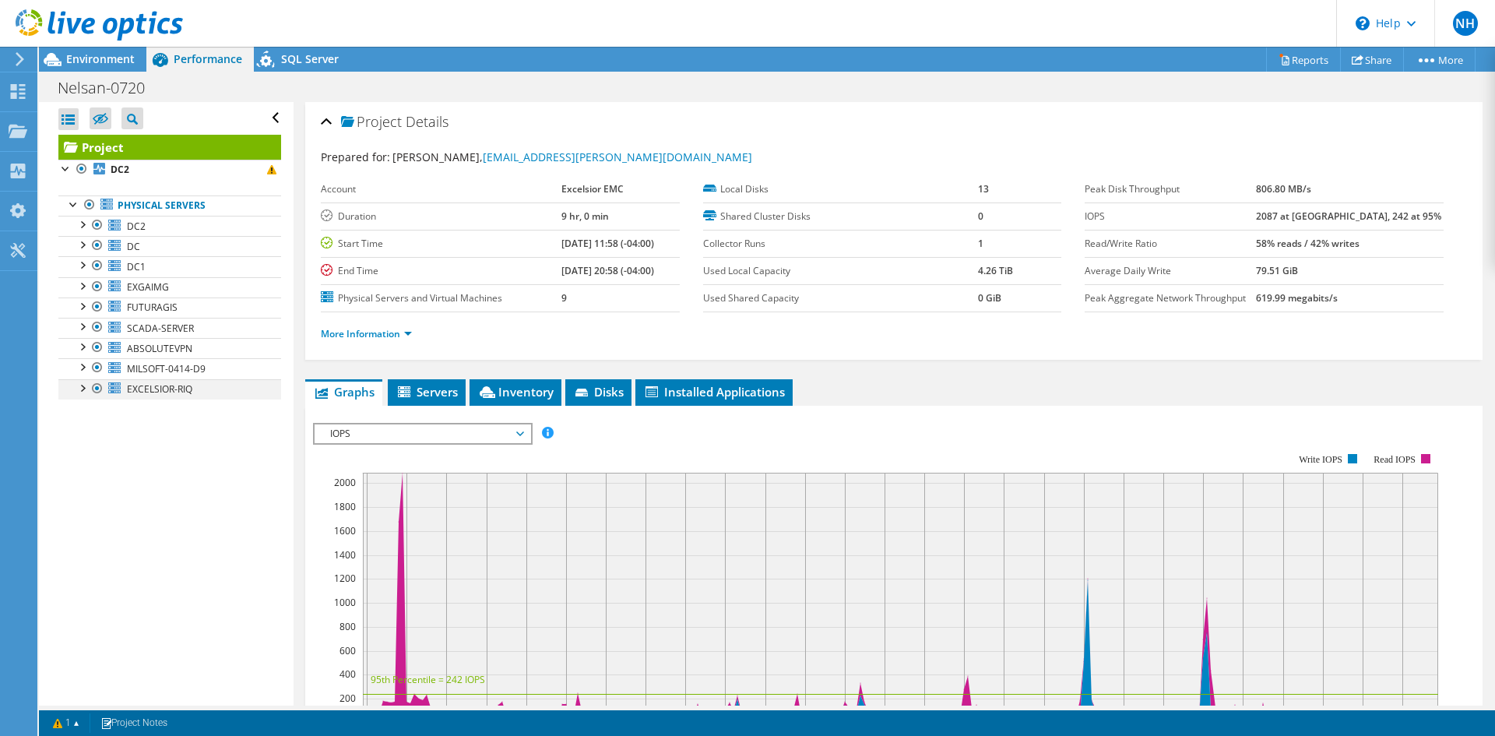
click at [86, 390] on div at bounding box center [82, 387] width 16 height 16
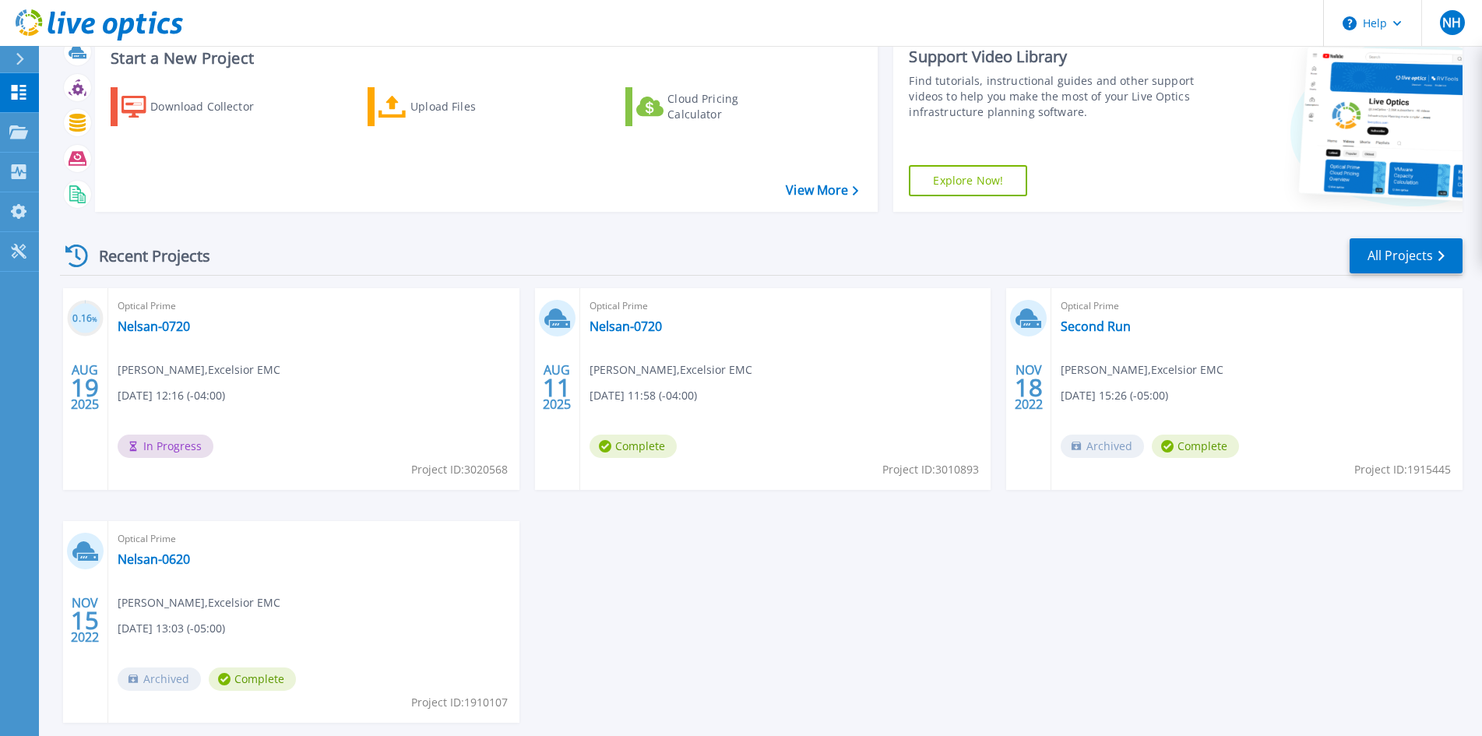
scroll to position [78, 0]
